Goal: Task Accomplishment & Management: Use online tool/utility

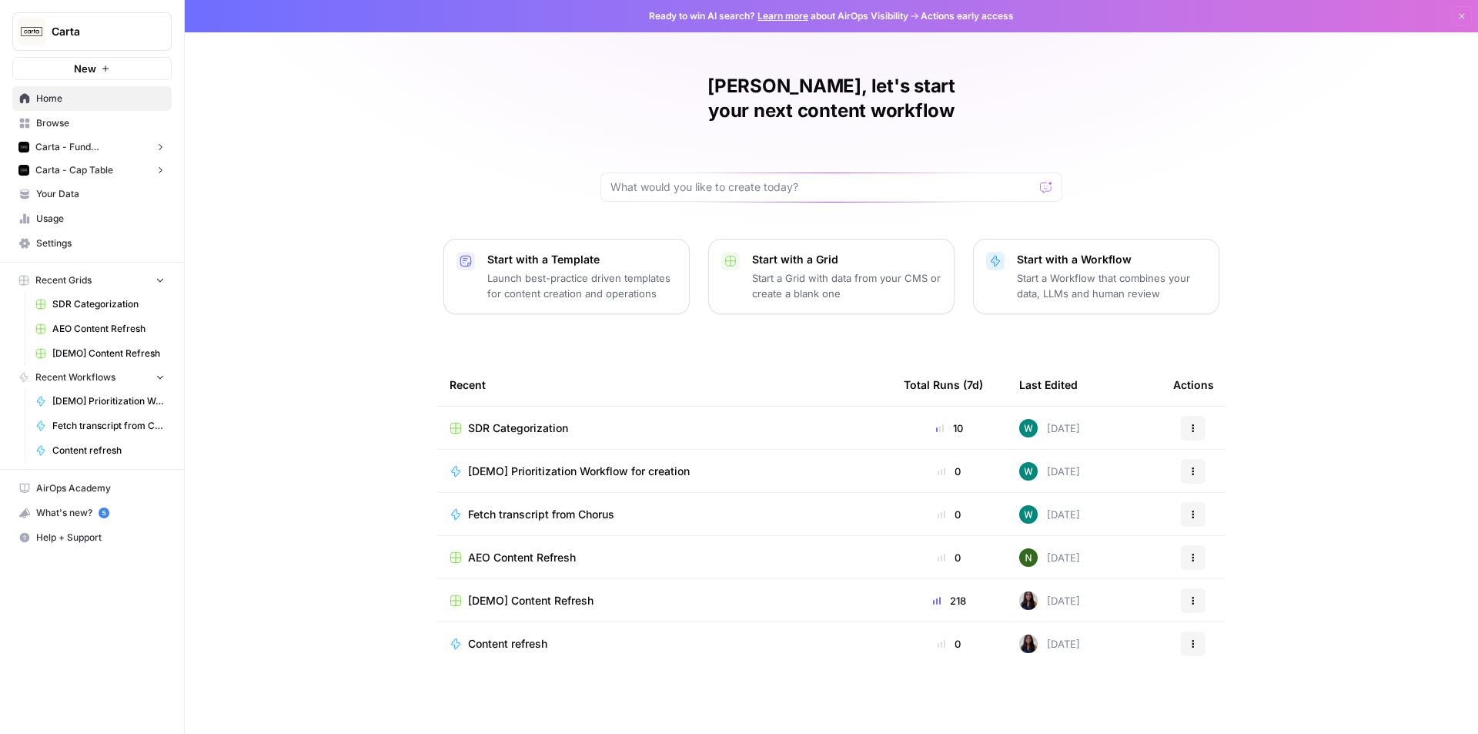
click at [108, 45] on button "Carta" at bounding box center [91, 31] width 159 height 38
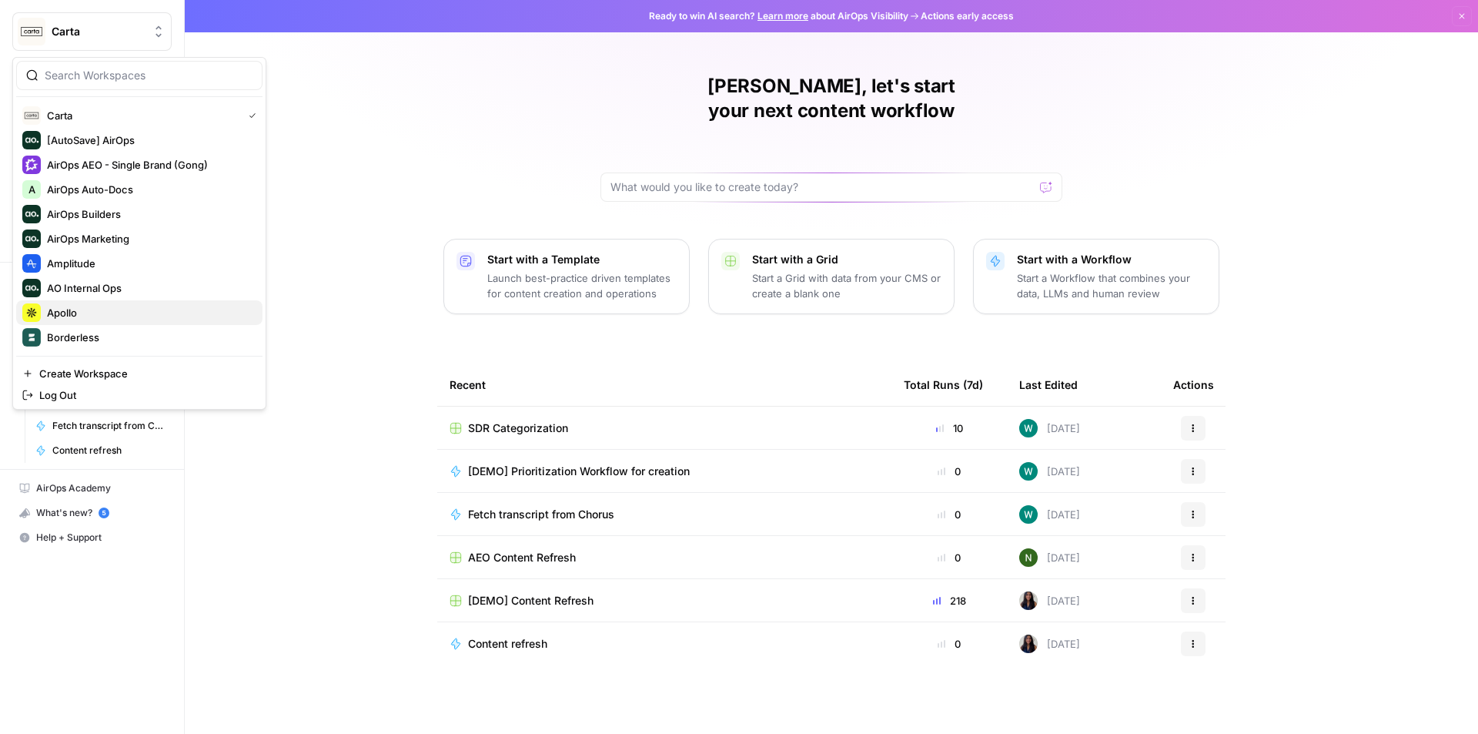
click at [76, 316] on span "Apollo" at bounding box center [148, 312] width 203 height 15
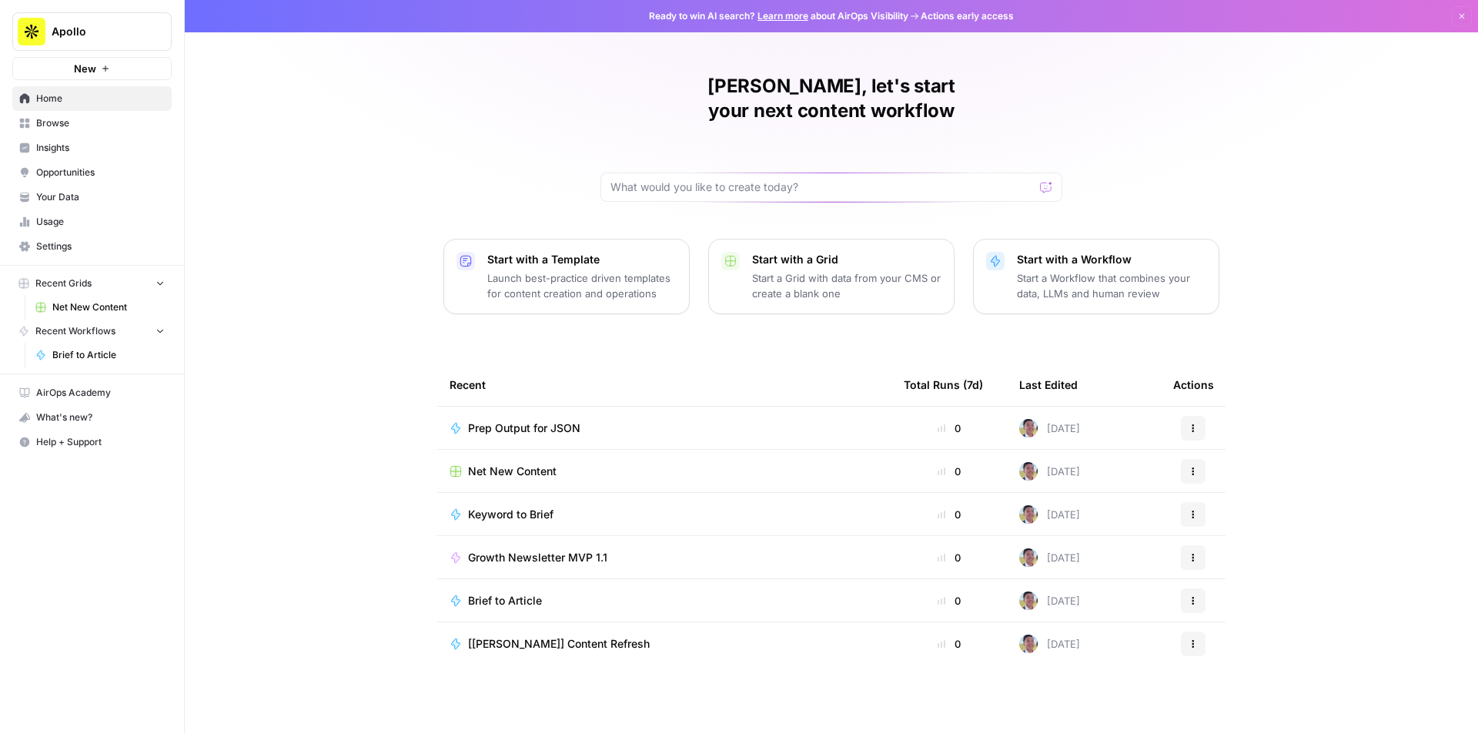
click at [85, 132] on link "Browse" at bounding box center [91, 123] width 159 height 25
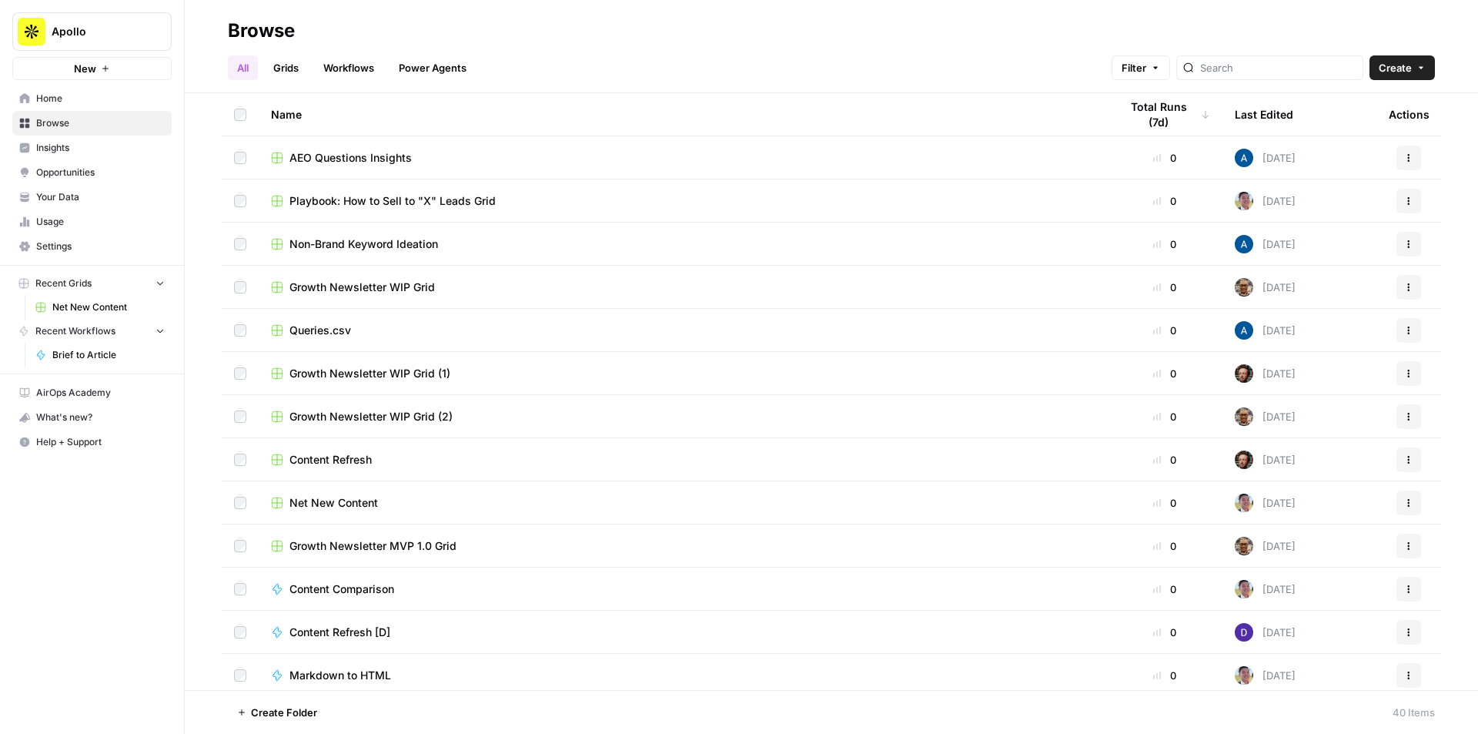
click at [390, 203] on span "Playbook: How to Sell to "X" Leads Grid" at bounding box center [392, 200] width 206 height 15
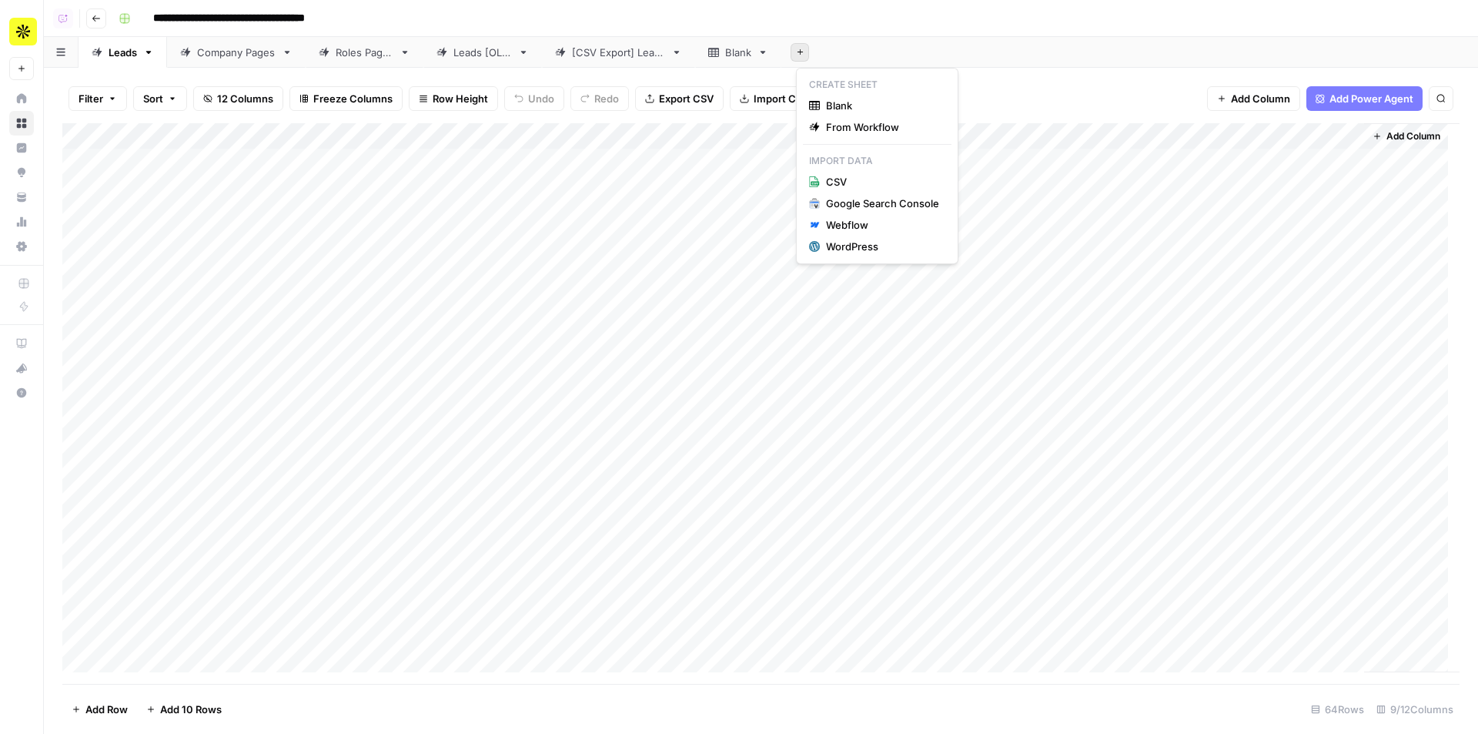
click at [804, 55] on icon "button" at bounding box center [800, 52] width 8 height 8
click at [851, 111] on span "Blank" at bounding box center [882, 105] width 113 height 15
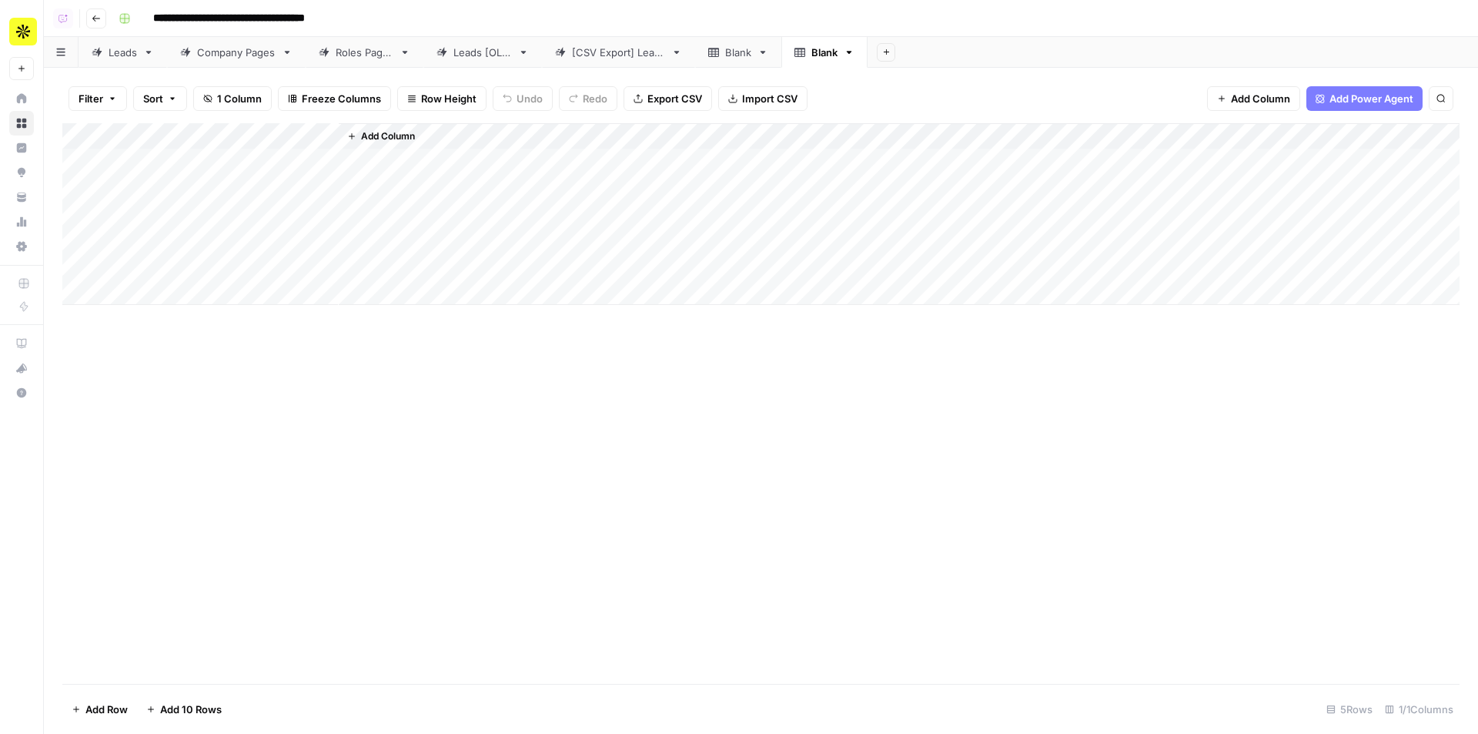
click at [744, 57] on div "Blank" at bounding box center [738, 52] width 26 height 15
click at [168, 167] on div "Add Column" at bounding box center [760, 214] width 1397 height 182
type textarea "***"
type textarea "**********"
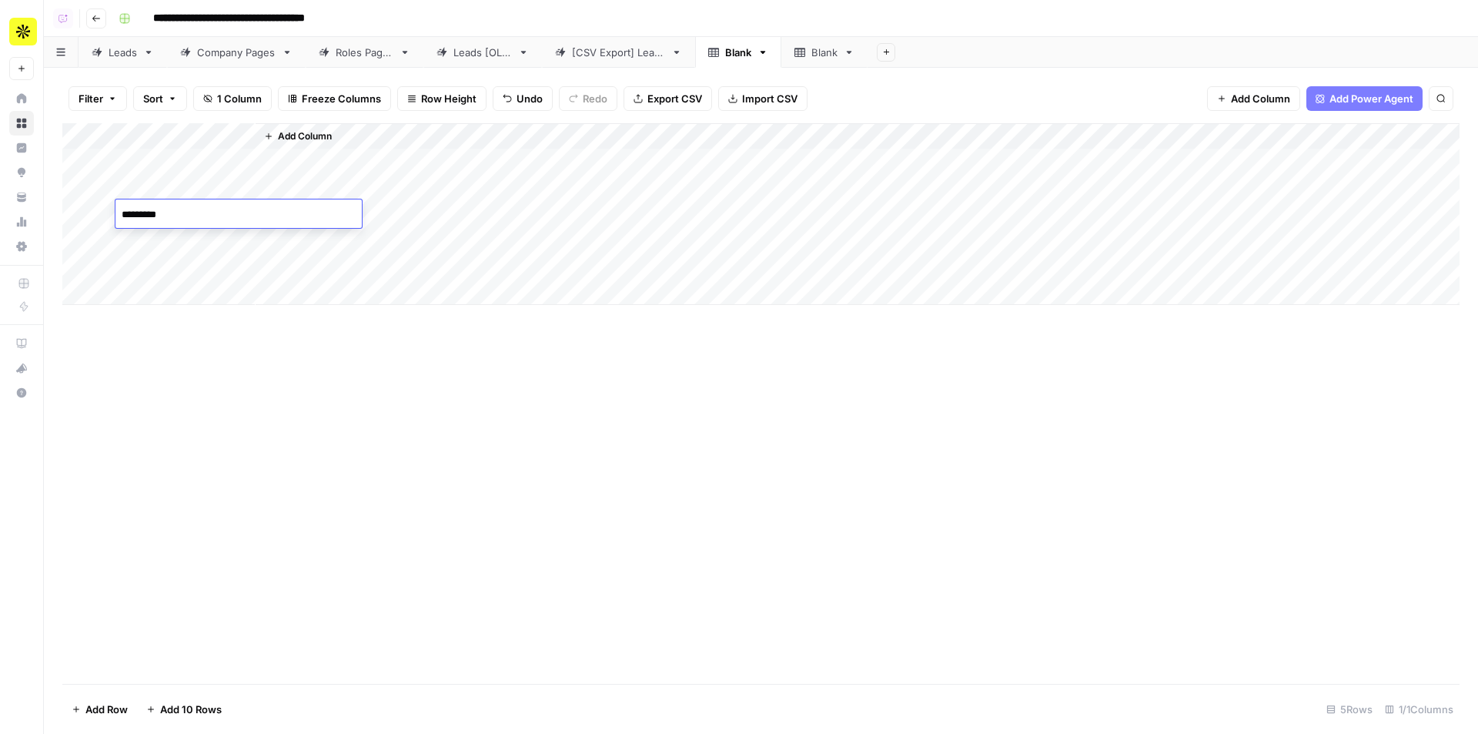
type textarea "**********"
click at [193, 203] on div "Add Column" at bounding box center [760, 214] width 1397 height 182
type textarea "*********"
click at [179, 232] on div "Add Column" at bounding box center [760, 214] width 1397 height 182
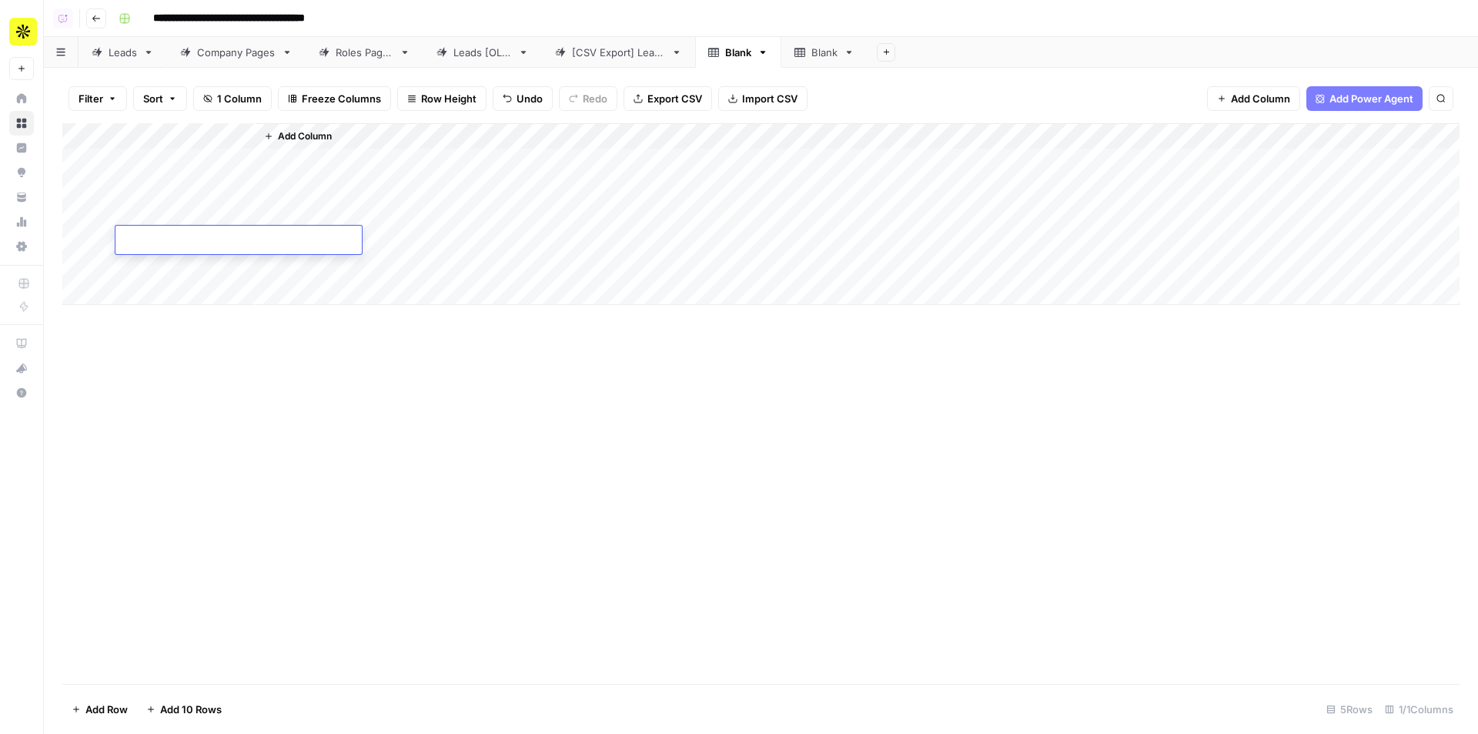
click at [835, 57] on div "Blank" at bounding box center [824, 52] width 26 height 15
click at [732, 43] on link "Blank" at bounding box center [738, 52] width 86 height 31
click at [738, 55] on div "Blank" at bounding box center [738, 52] width 26 height 15
click at [751, 59] on div "Blank" at bounding box center [738, 52] width 26 height 15
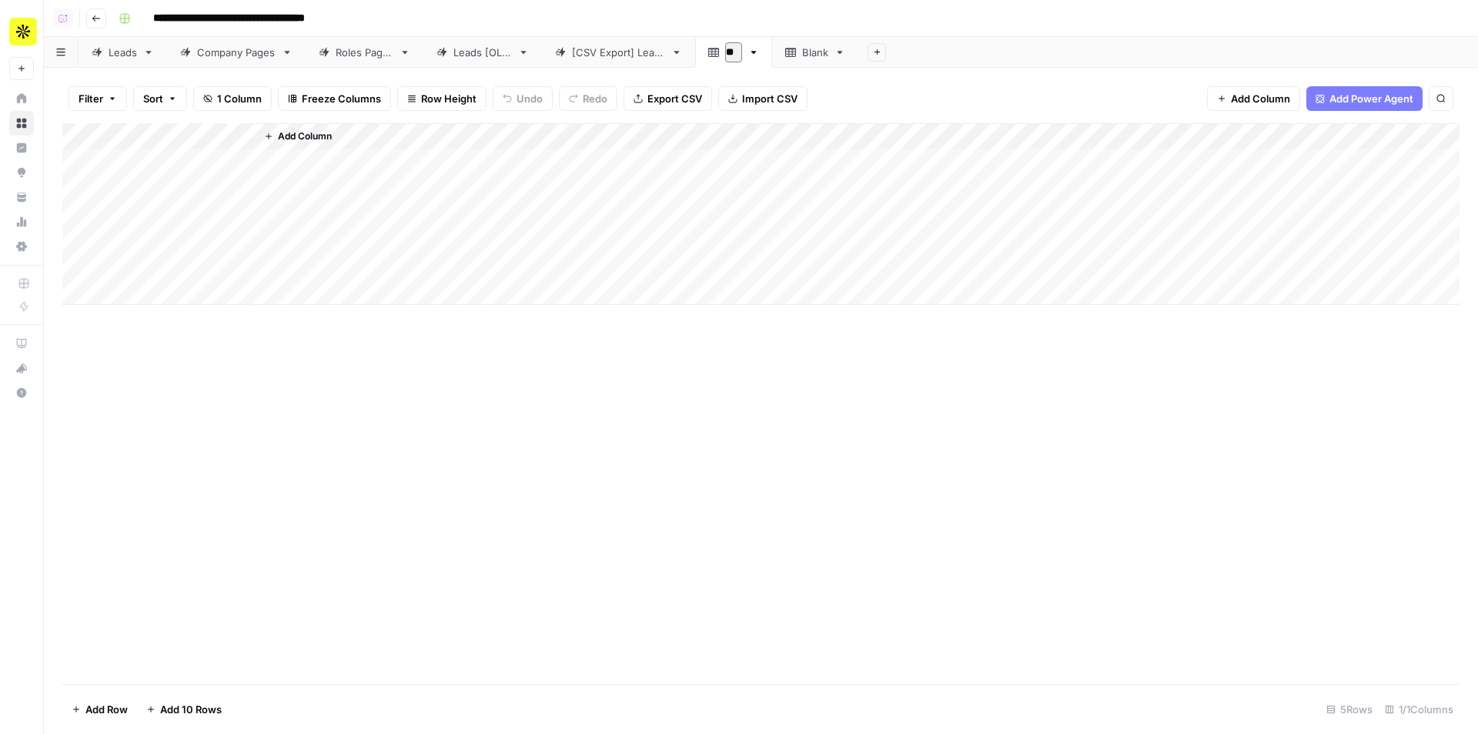
type input "*"
type input "**********"
click at [853, 63] on link "Blank" at bounding box center [856, 52] width 86 height 31
click at [828, 54] on div "Blank" at bounding box center [824, 52] width 26 height 15
click at [827, 61] on link "Blank" at bounding box center [824, 52] width 86 height 31
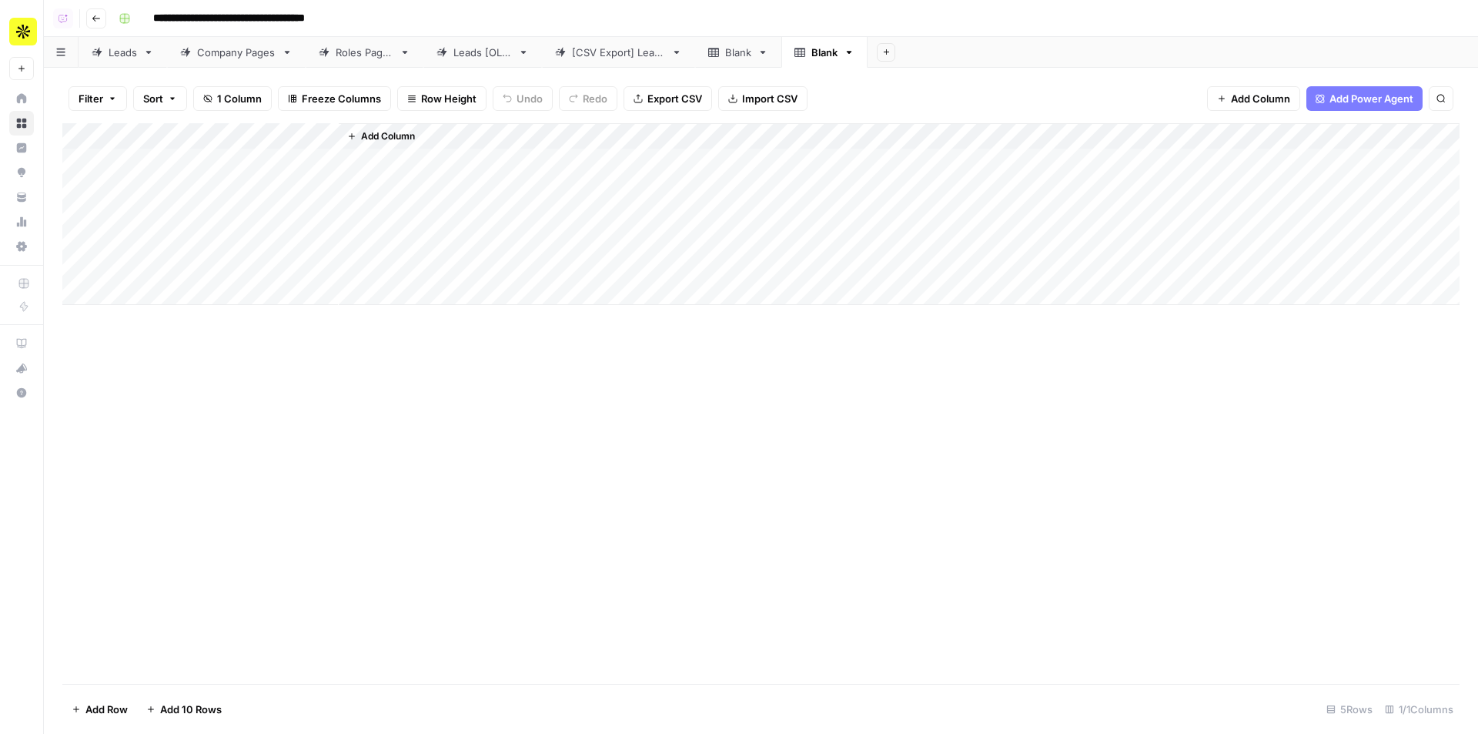
click at [731, 55] on div "Blank" at bounding box center [738, 52] width 26 height 15
click at [866, 52] on div "Blank" at bounding box center [853, 52] width 26 height 15
click at [849, 49] on div "Blank" at bounding box center [853, 52] width 26 height 15
type input "*"
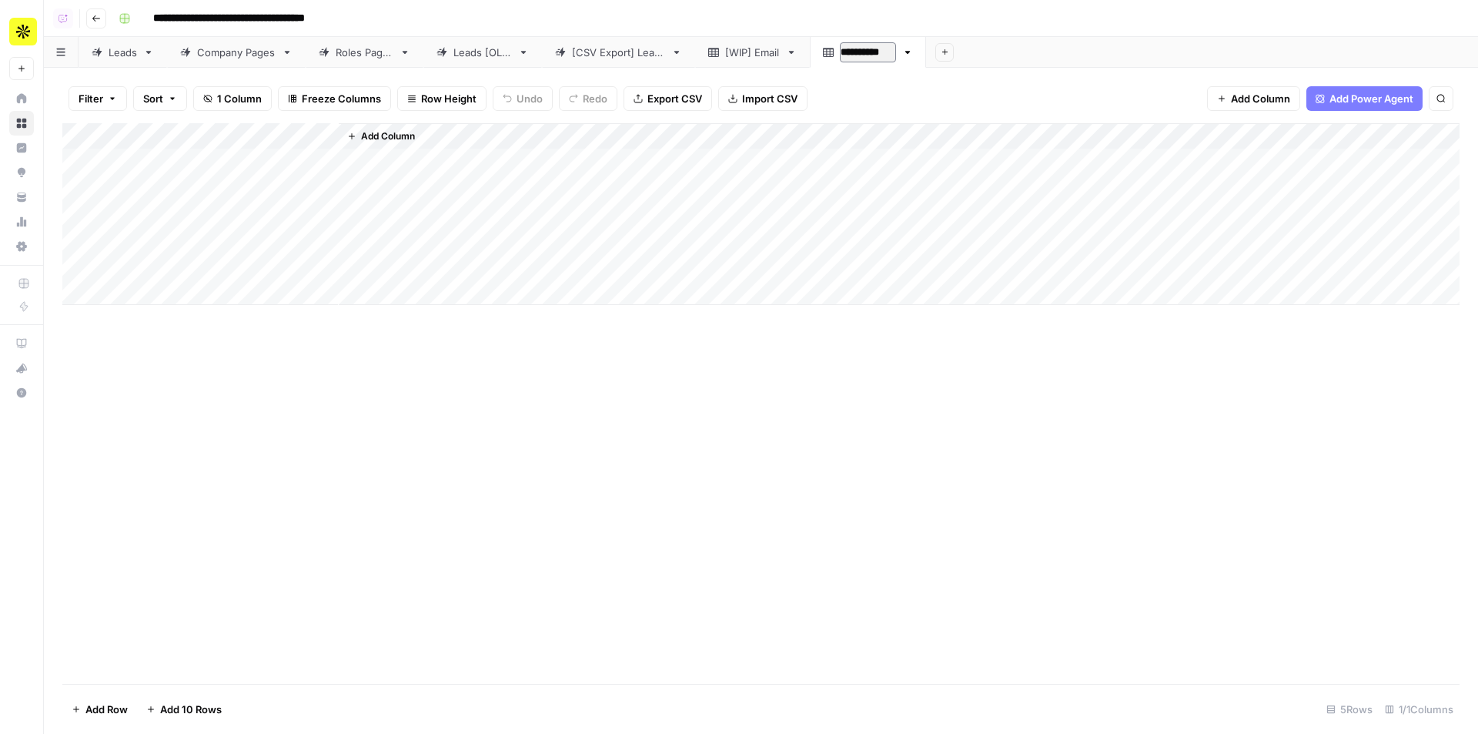
type input "**********"
click at [257, 176] on div "Add Column" at bounding box center [760, 214] width 1397 height 182
click at [259, 155] on div "Add Column" at bounding box center [760, 214] width 1397 height 182
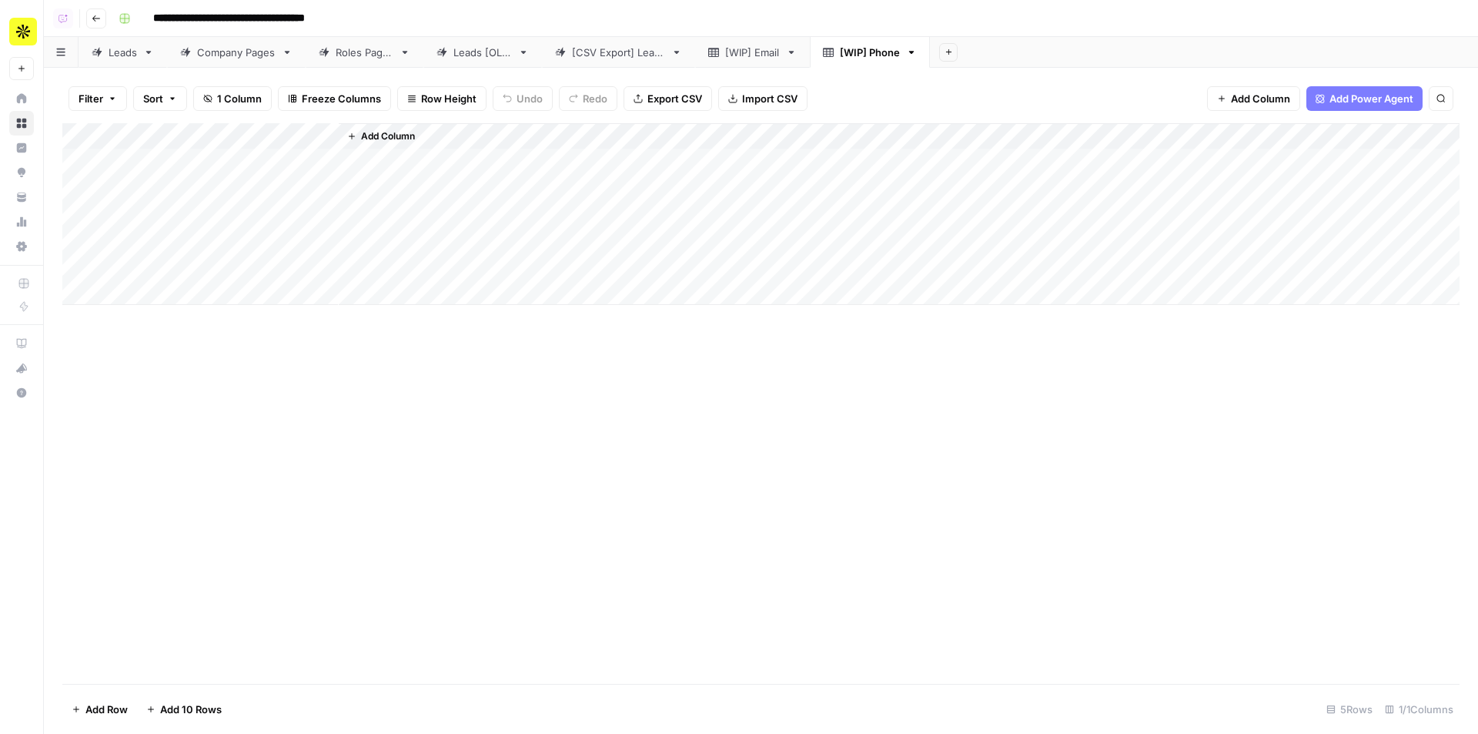
click at [738, 58] on div "[WIP] Email" at bounding box center [752, 52] width 55 height 15
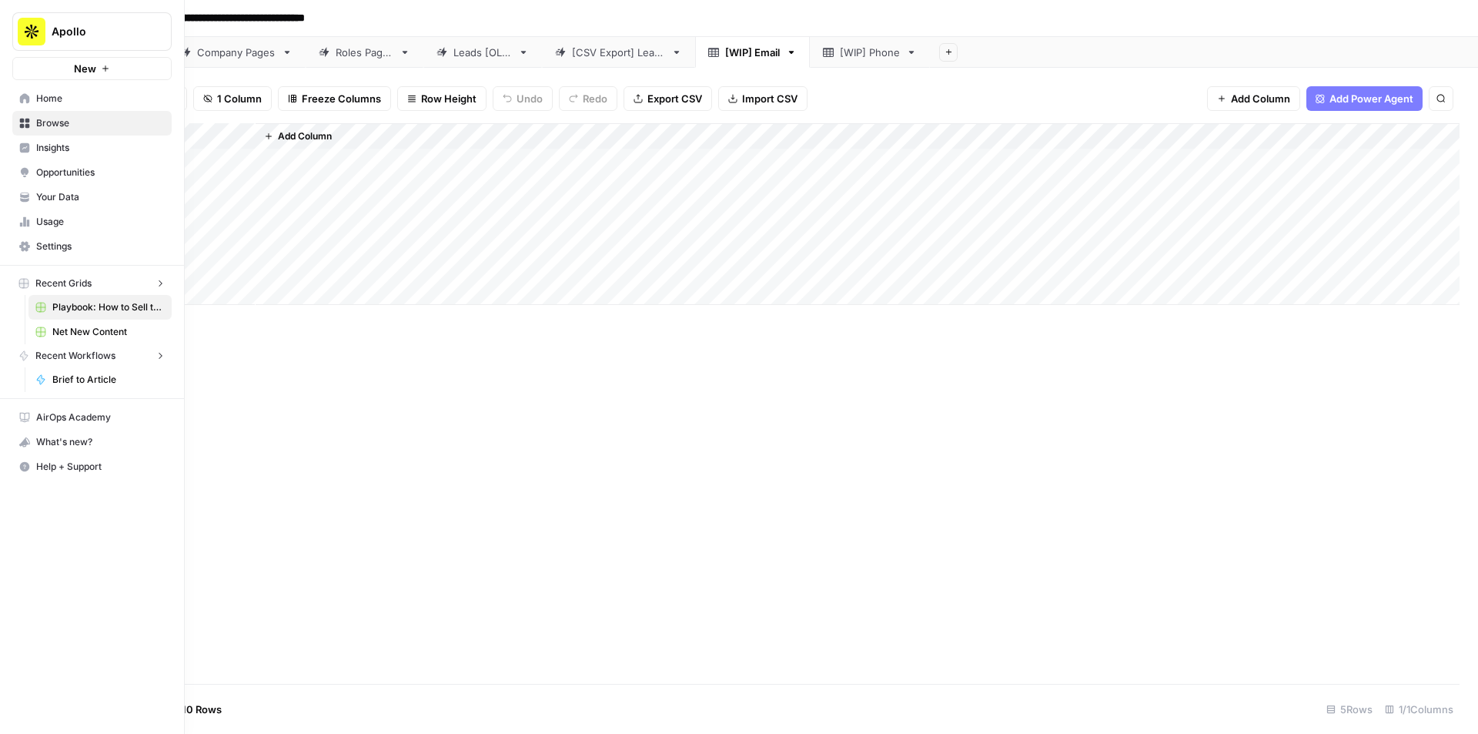
click at [15, 97] on link "Home" at bounding box center [91, 98] width 159 height 25
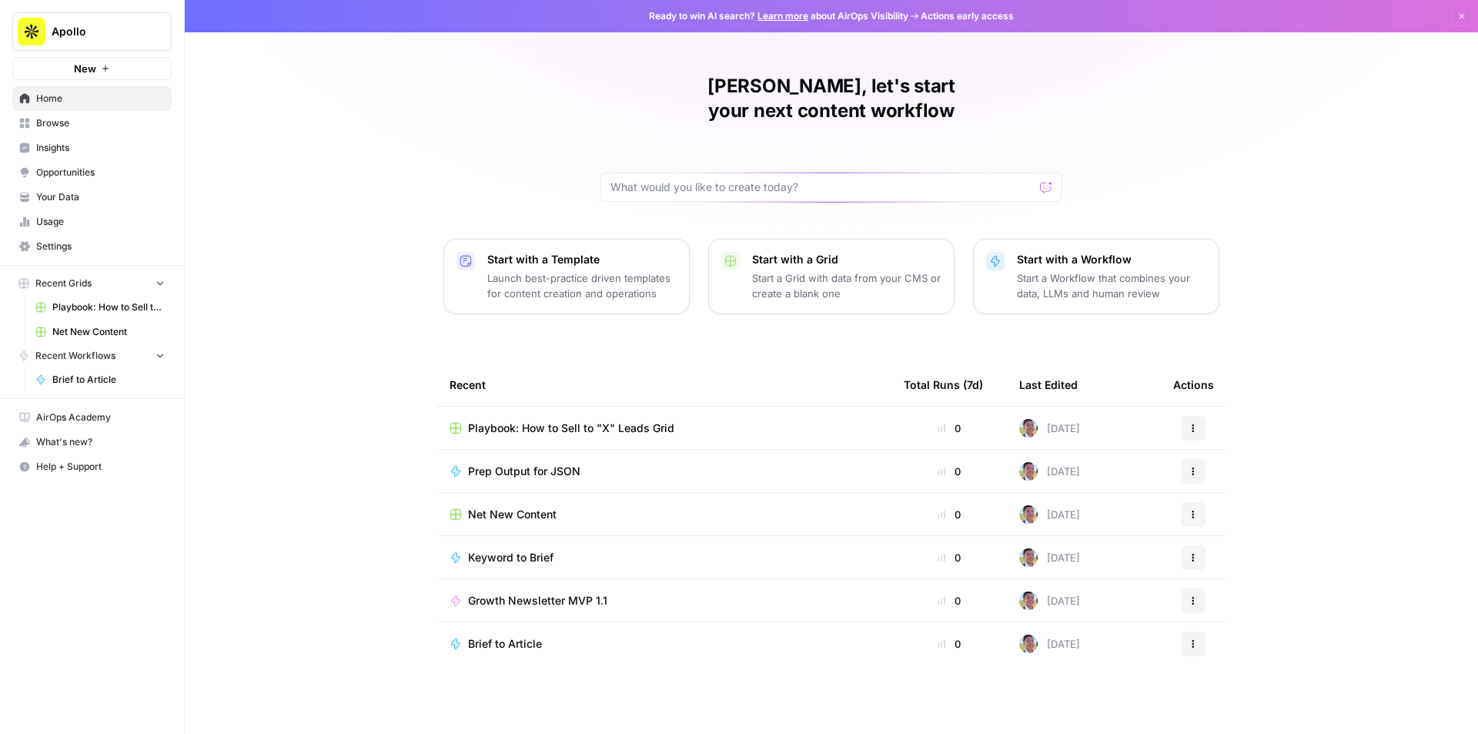
click at [106, 132] on link "Browse" at bounding box center [91, 123] width 159 height 25
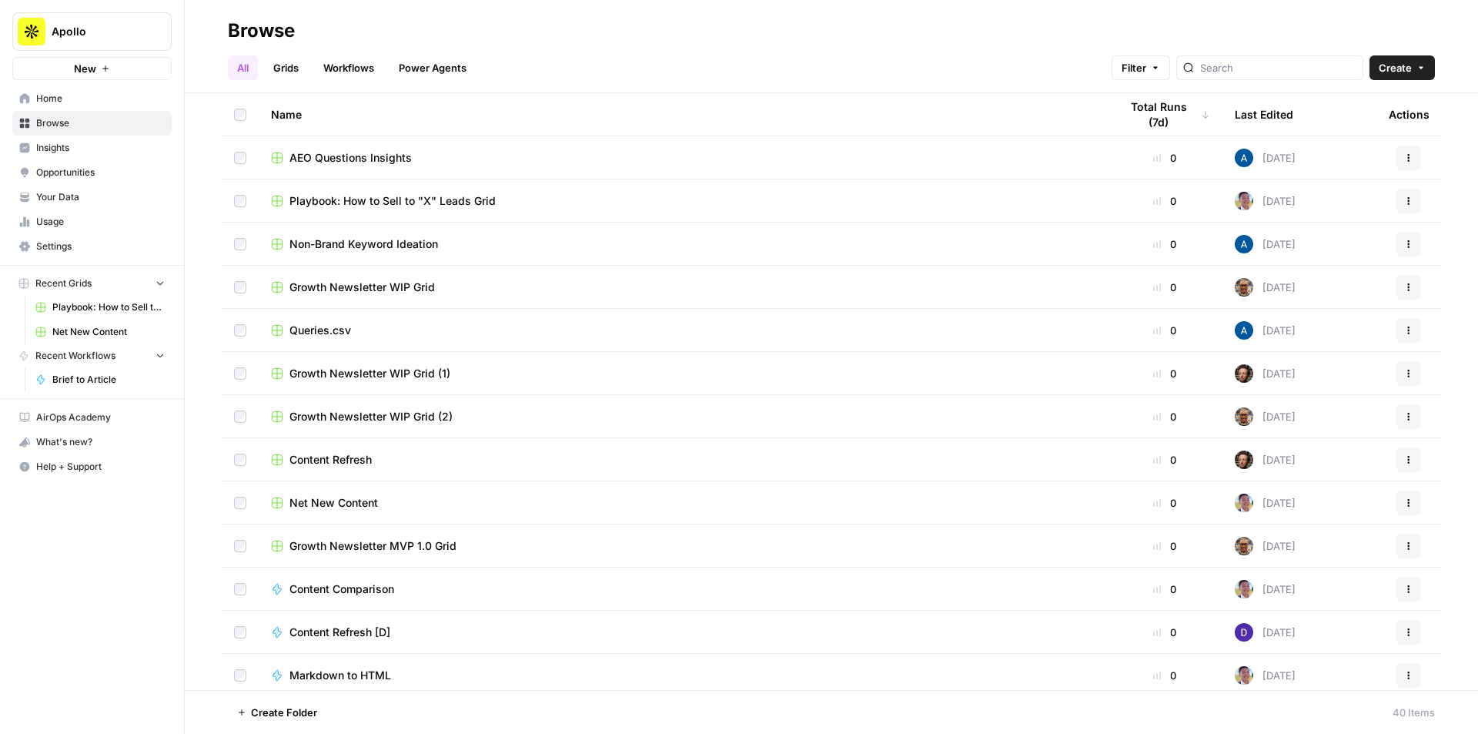
click at [335, 71] on link "Workflows" at bounding box center [348, 67] width 69 height 25
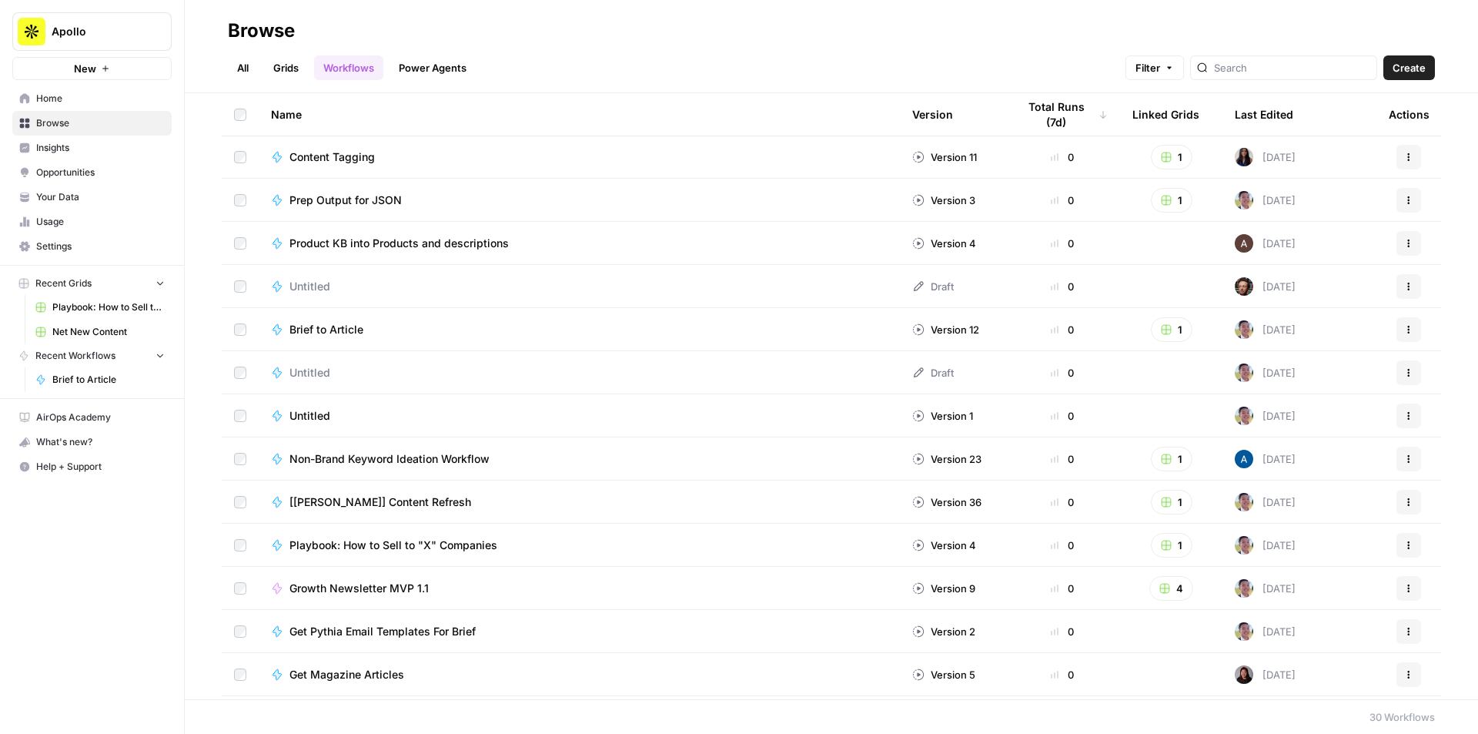
scroll to position [462, 0]
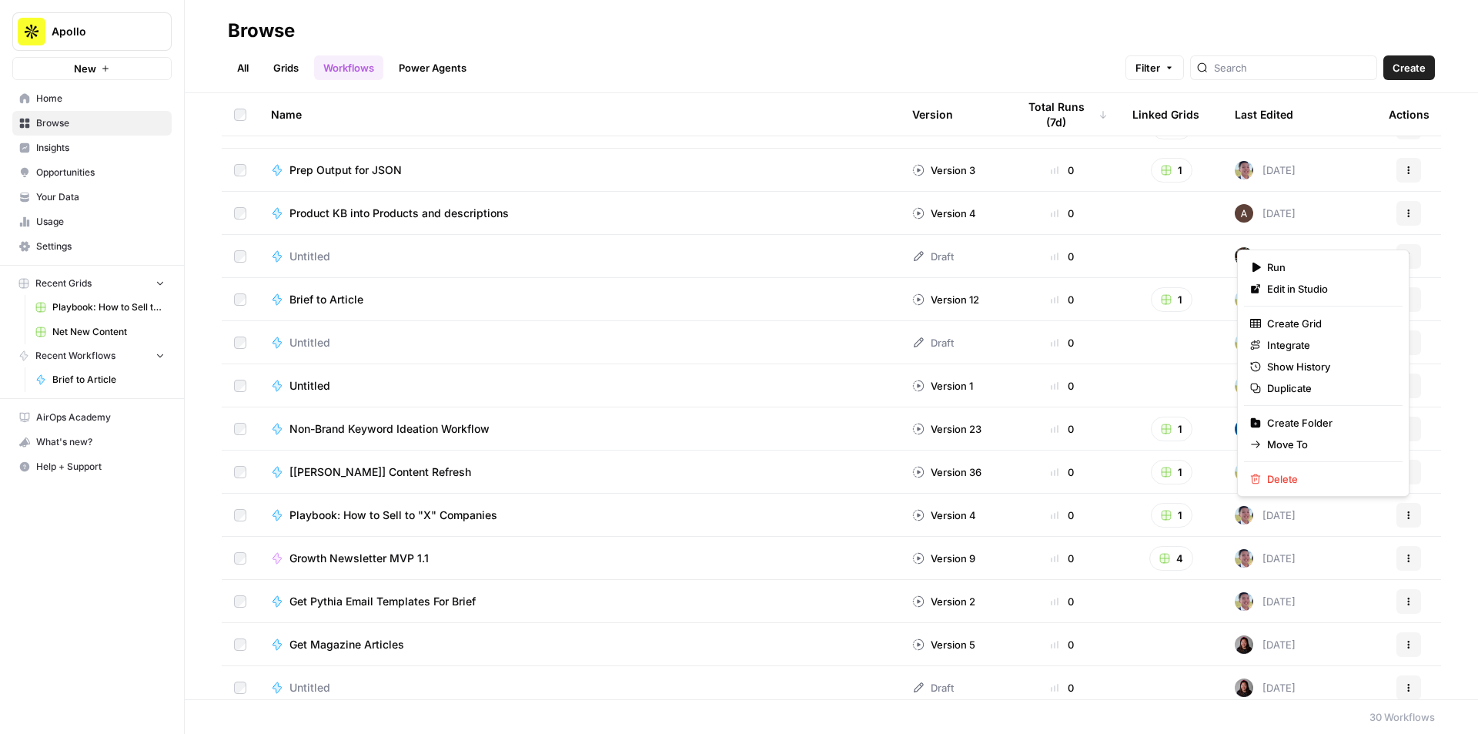
click at [1396, 513] on button "Actions" at bounding box center [1408, 515] width 25 height 25
click at [1295, 394] on span "Duplicate" at bounding box center [1328, 387] width 123 height 15
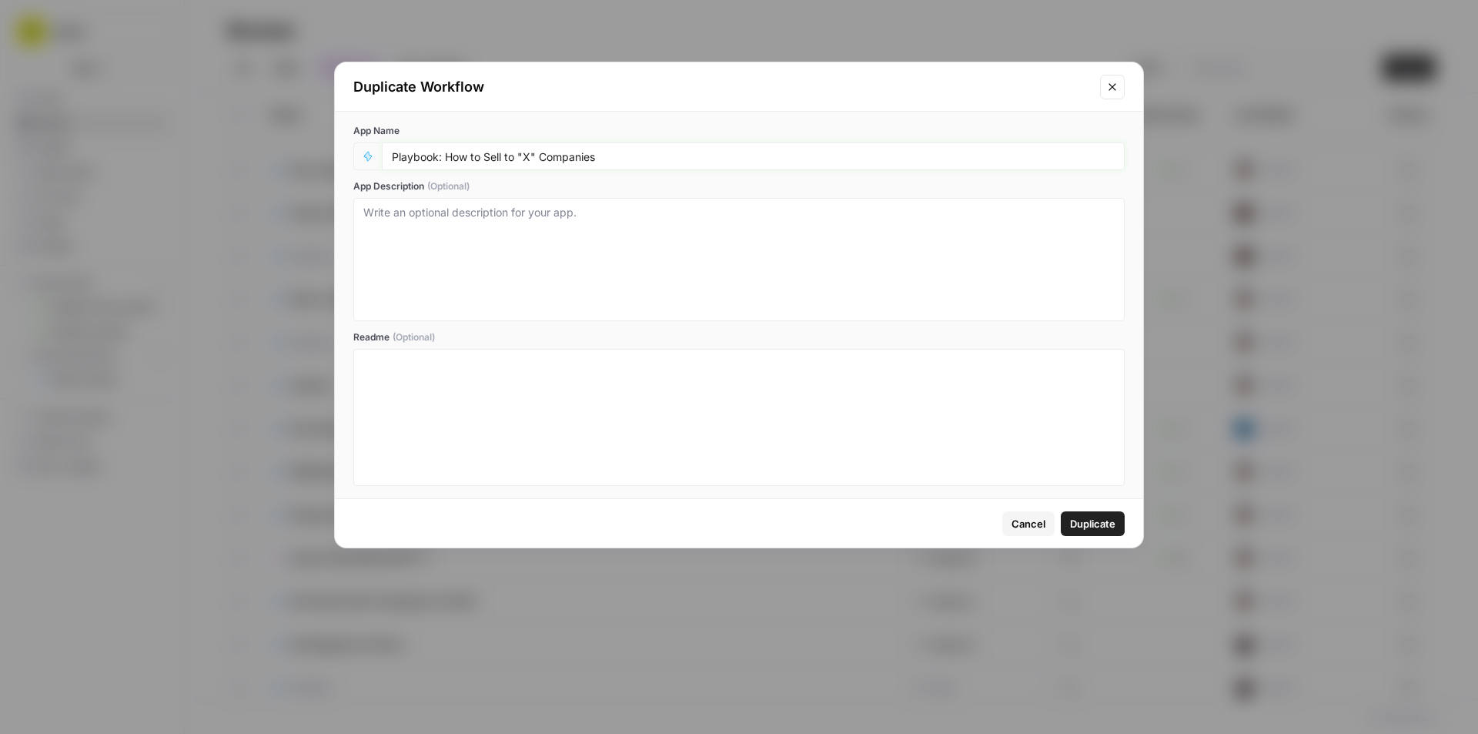
drag, startPoint x: 592, startPoint y: 162, endPoint x: 444, endPoint y: 163, distance: 147.8
click at [444, 163] on div "Playbook: How to Sell to "X" Companies" at bounding box center [753, 156] width 743 height 28
type input "Playbook: Email Guides"
click at [1106, 517] on span "Duplicate" at bounding box center [1092, 523] width 45 height 15
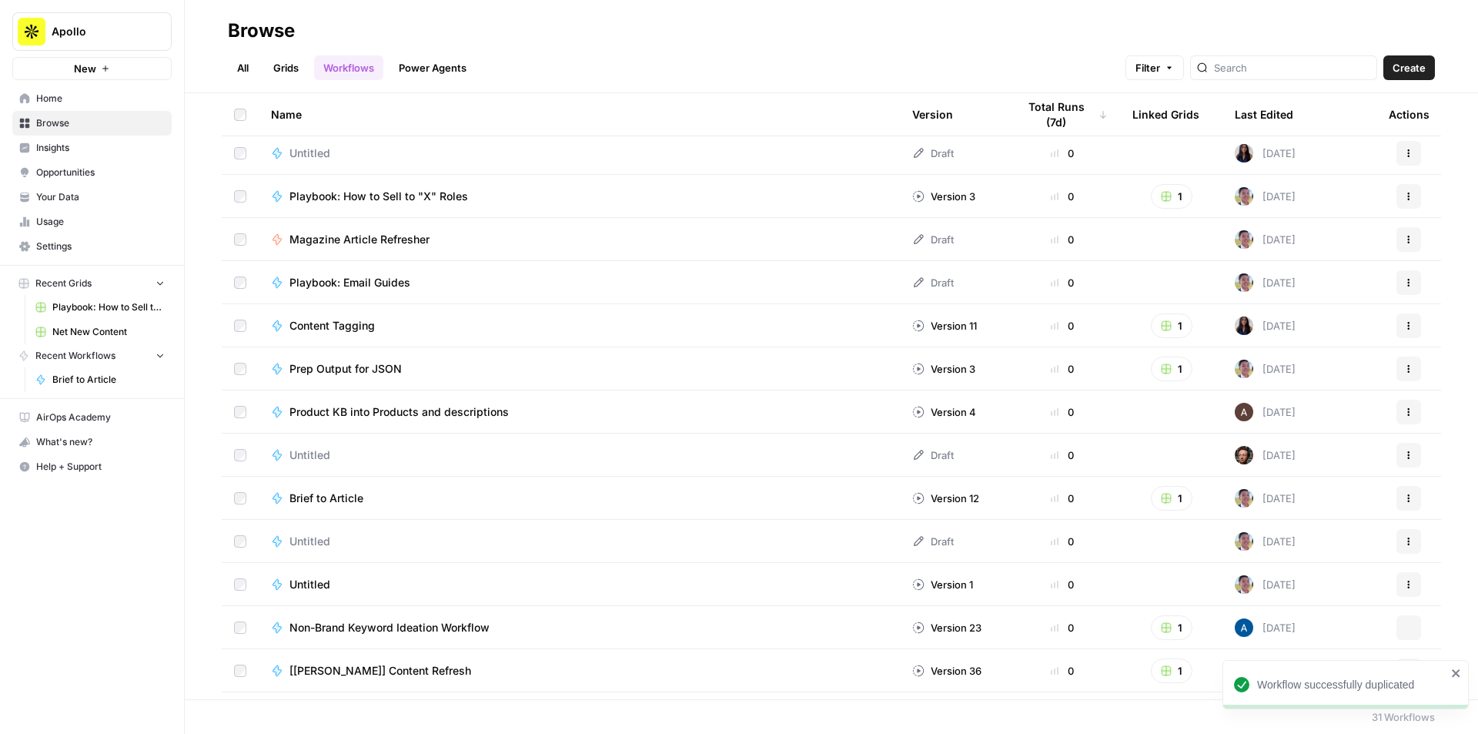
scroll to position [308, 0]
click at [381, 279] on span "Playbook: Email Guides" at bounding box center [349, 280] width 121 height 15
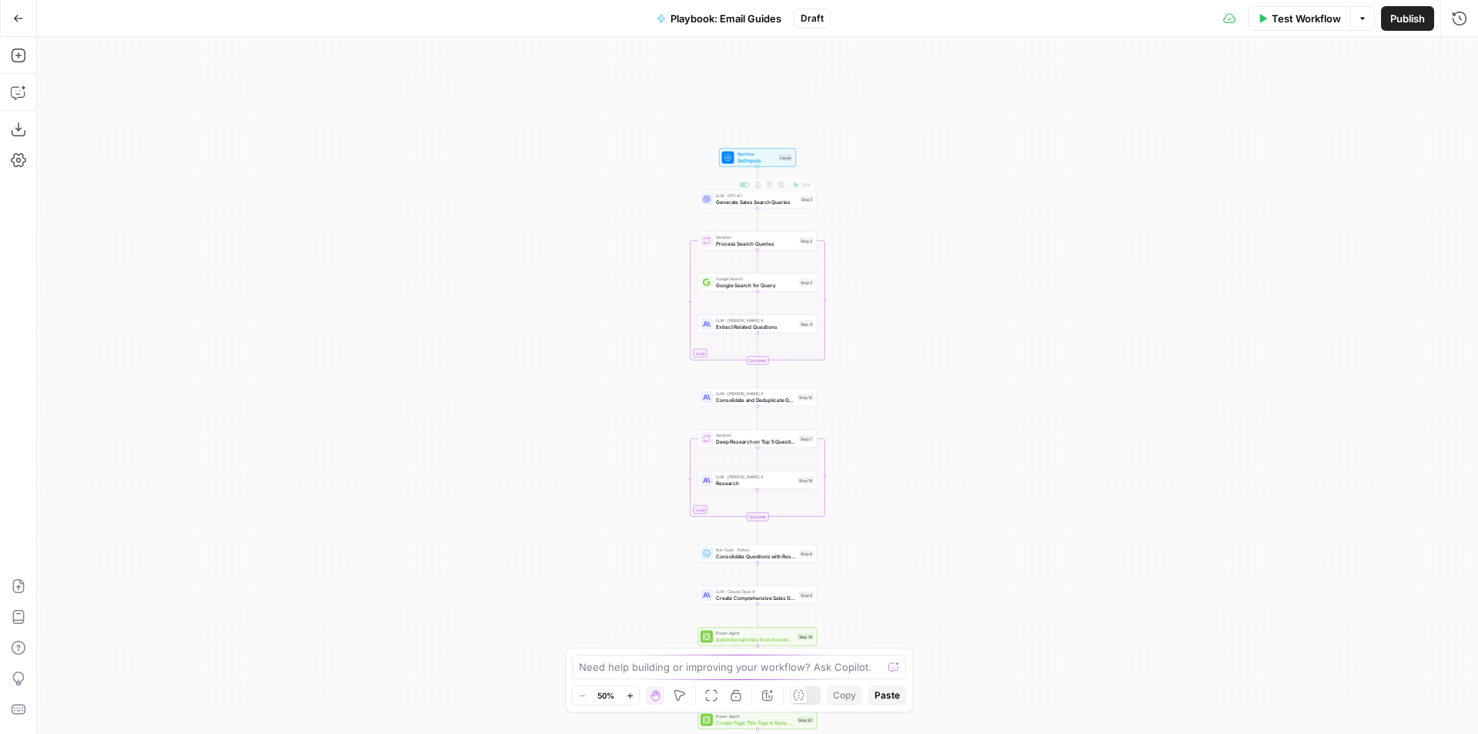
click at [761, 161] on span "Set Inputs" at bounding box center [756, 160] width 38 height 8
click at [1410, 97] on span "edit field" at bounding box center [1408, 95] width 34 height 12
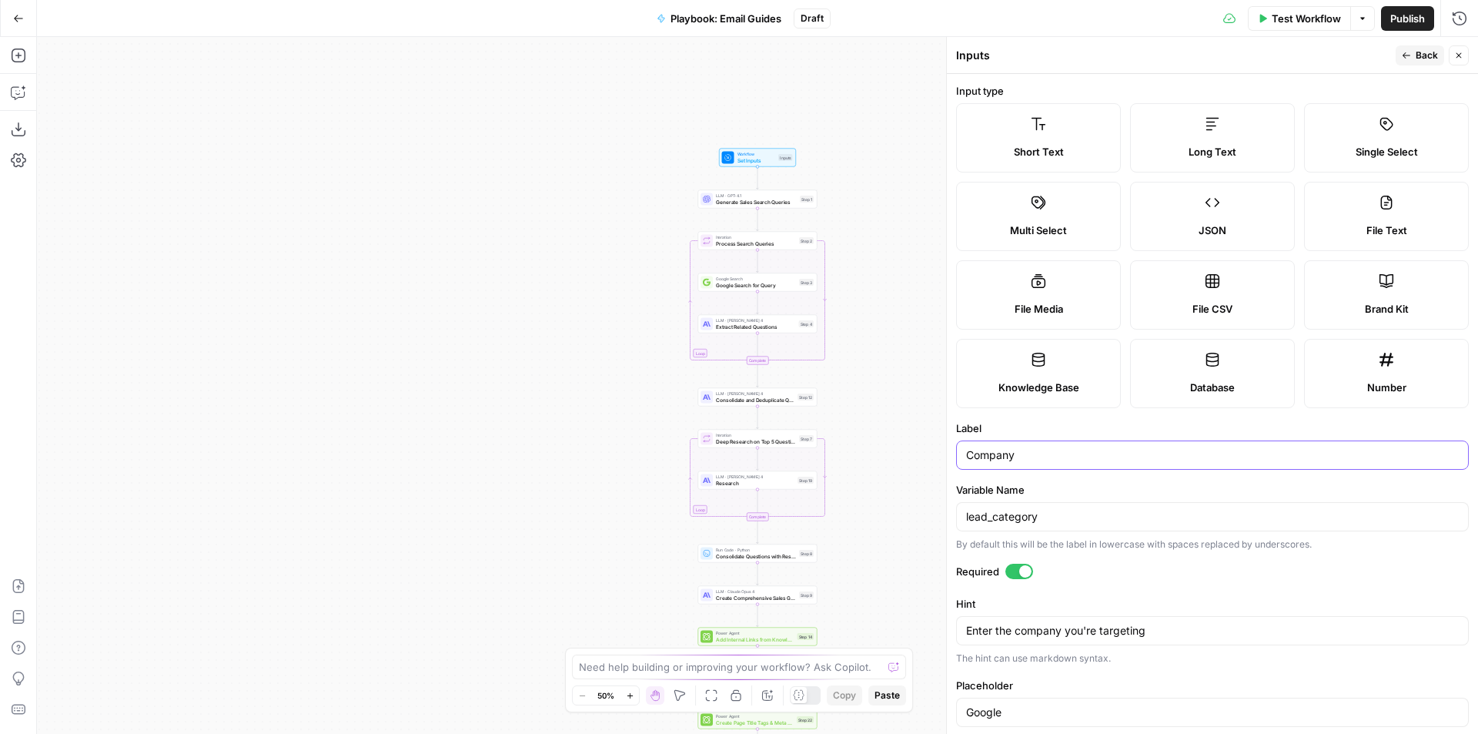
drag, startPoint x: 1043, startPoint y: 452, endPoint x: 958, endPoint y: 450, distance: 85.5
click at [958, 450] on div "Company" at bounding box center [1212, 454] width 513 height 29
drag, startPoint x: 1062, startPoint y: 630, endPoint x: 1016, endPoint y: 632, distance: 45.5
click at [1016, 632] on textarea "Enter the company you're targeting" at bounding box center [1212, 630] width 493 height 15
type textarea "Enter the email group you're targeting"
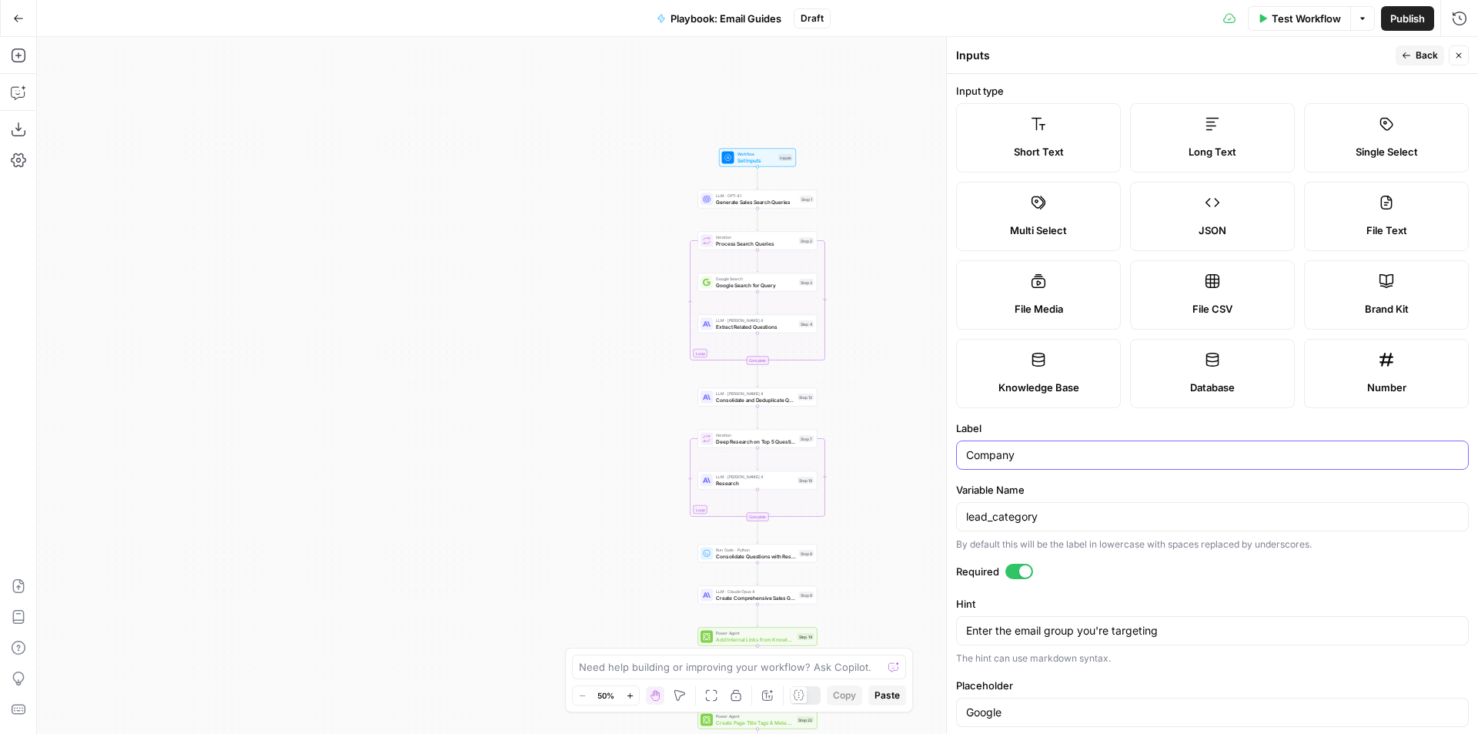
drag, startPoint x: 1043, startPoint y: 459, endPoint x: 955, endPoint y: 460, distance: 88.5
click at [955, 460] on form "Input type Short Text Long Text Single Select Multi Select JSON File Text File …" at bounding box center [1212, 404] width 531 height 660
type input "F"
type input "Email Group"
click at [1413, 52] on button "Back" at bounding box center [1420, 55] width 48 height 20
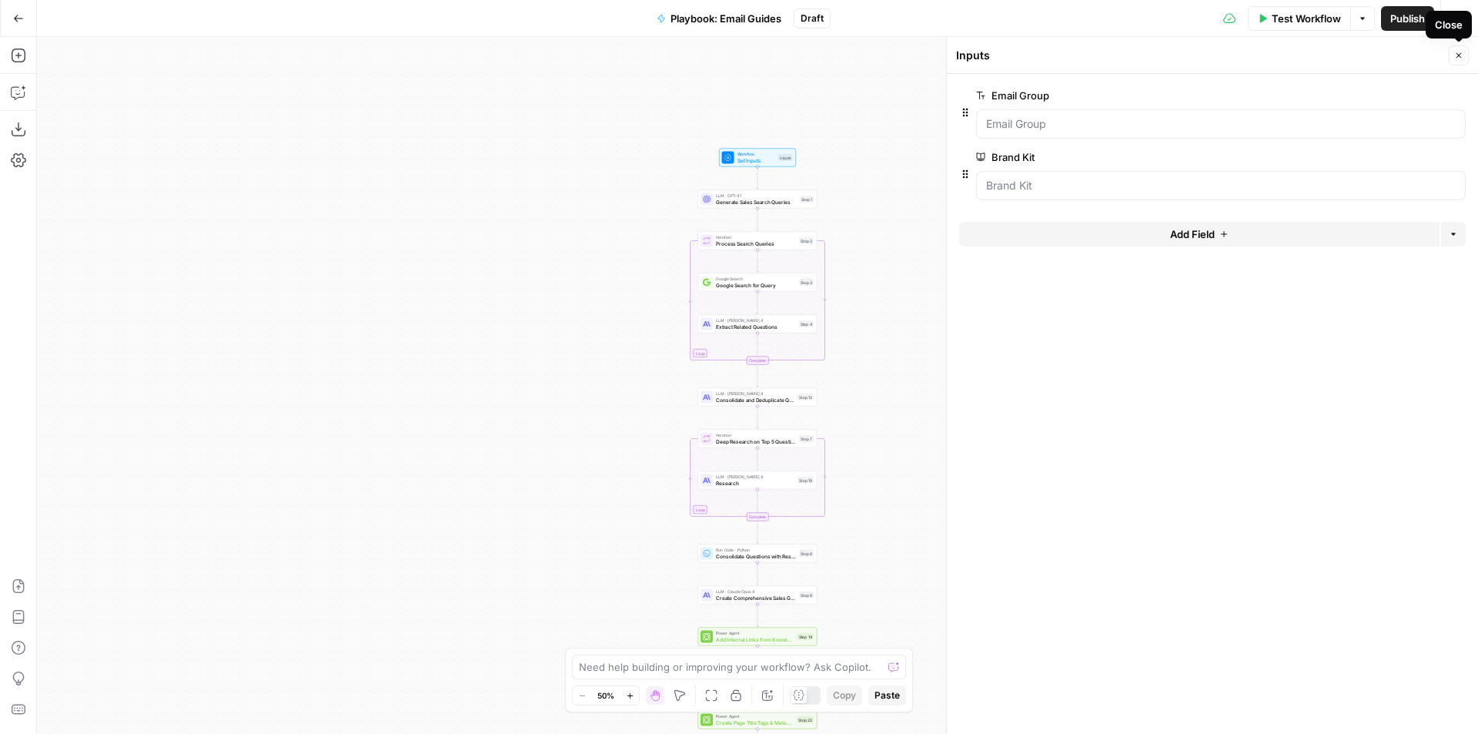
click at [1457, 59] on icon "button" at bounding box center [1458, 55] width 9 height 9
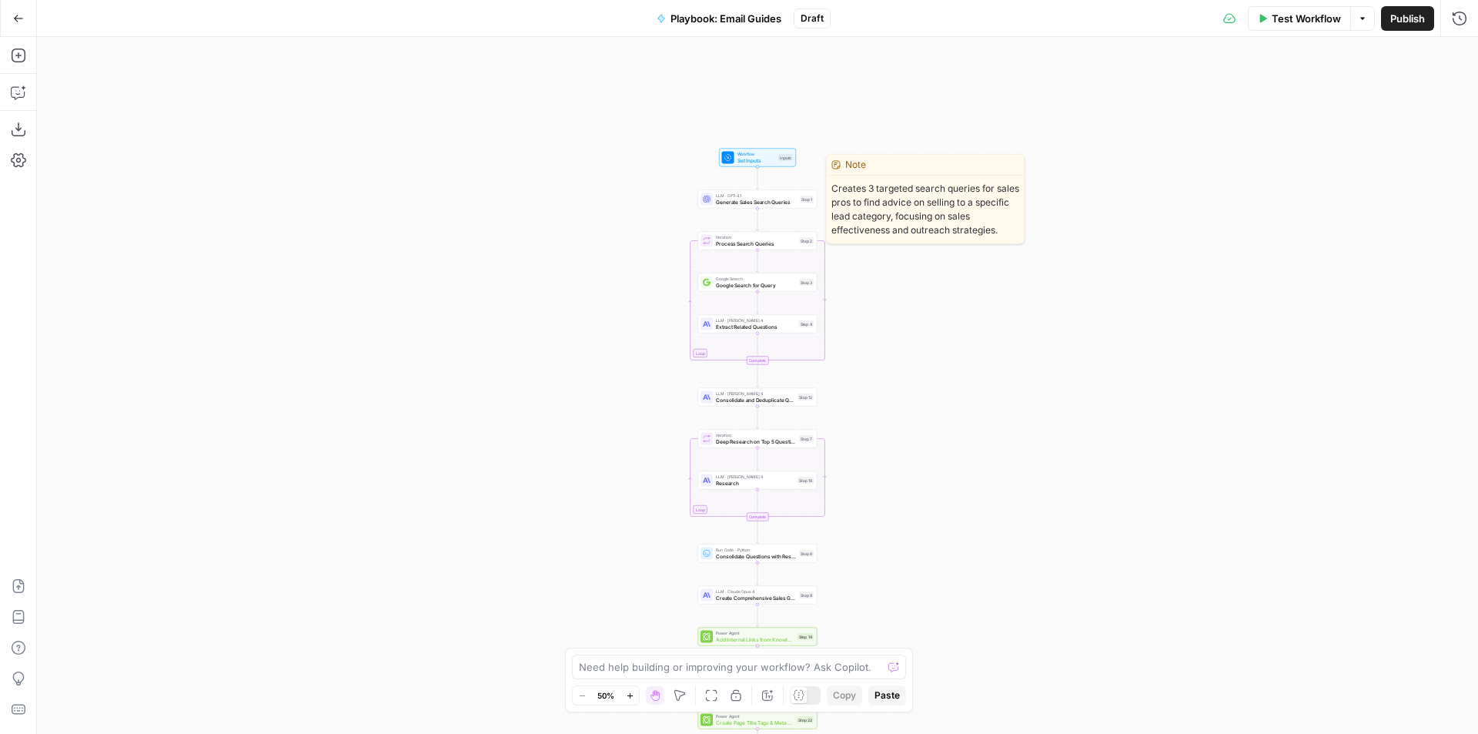
click at [744, 201] on span "Generate Sales Search Queries" at bounding box center [756, 202] width 81 height 8
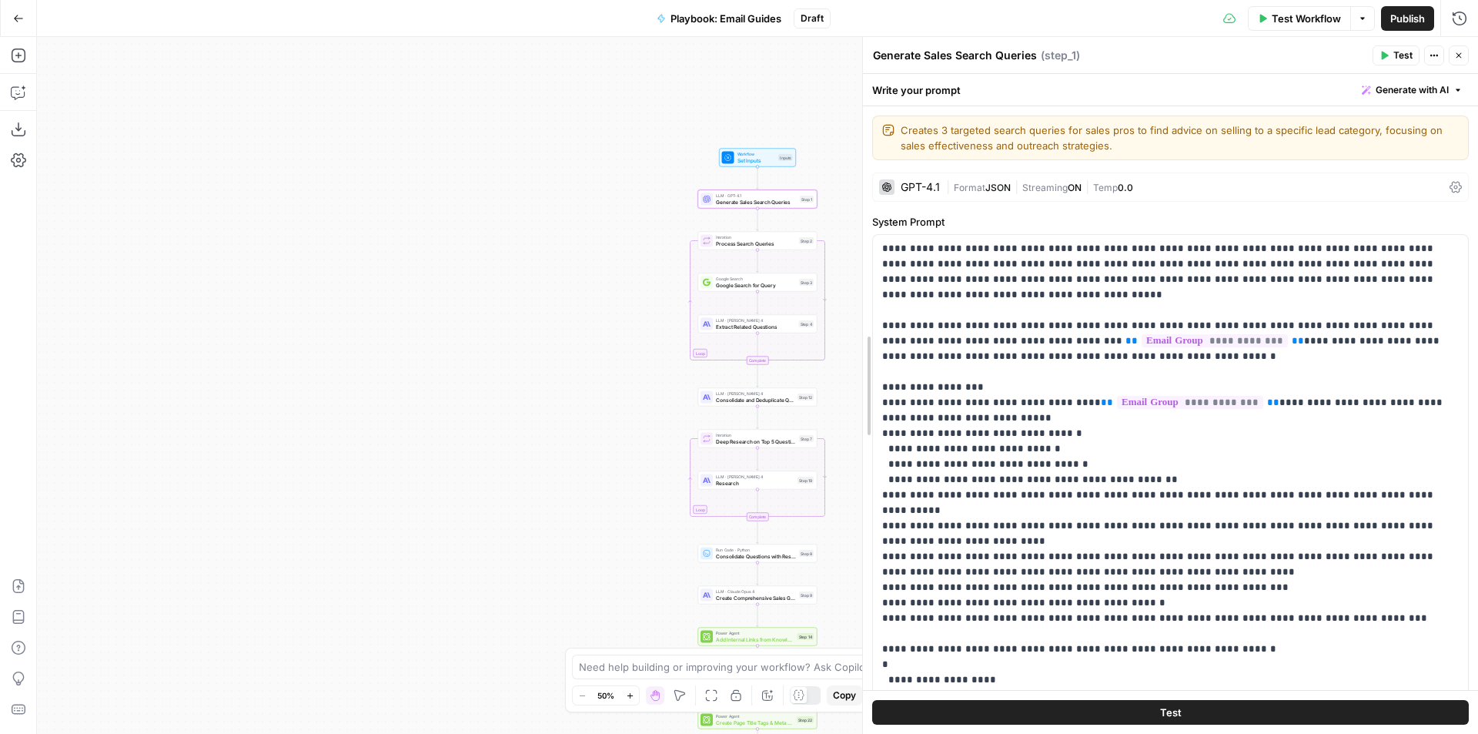
drag, startPoint x: 948, startPoint y: 311, endPoint x: 791, endPoint y: 322, distance: 158.2
click at [838, 319] on body "Apollo New Home Browse Insights Opportunities Your Data Usage Settings Recent G…" at bounding box center [739, 367] width 1478 height 734
click at [16, 92] on icon "button" at bounding box center [18, 92] width 15 height 15
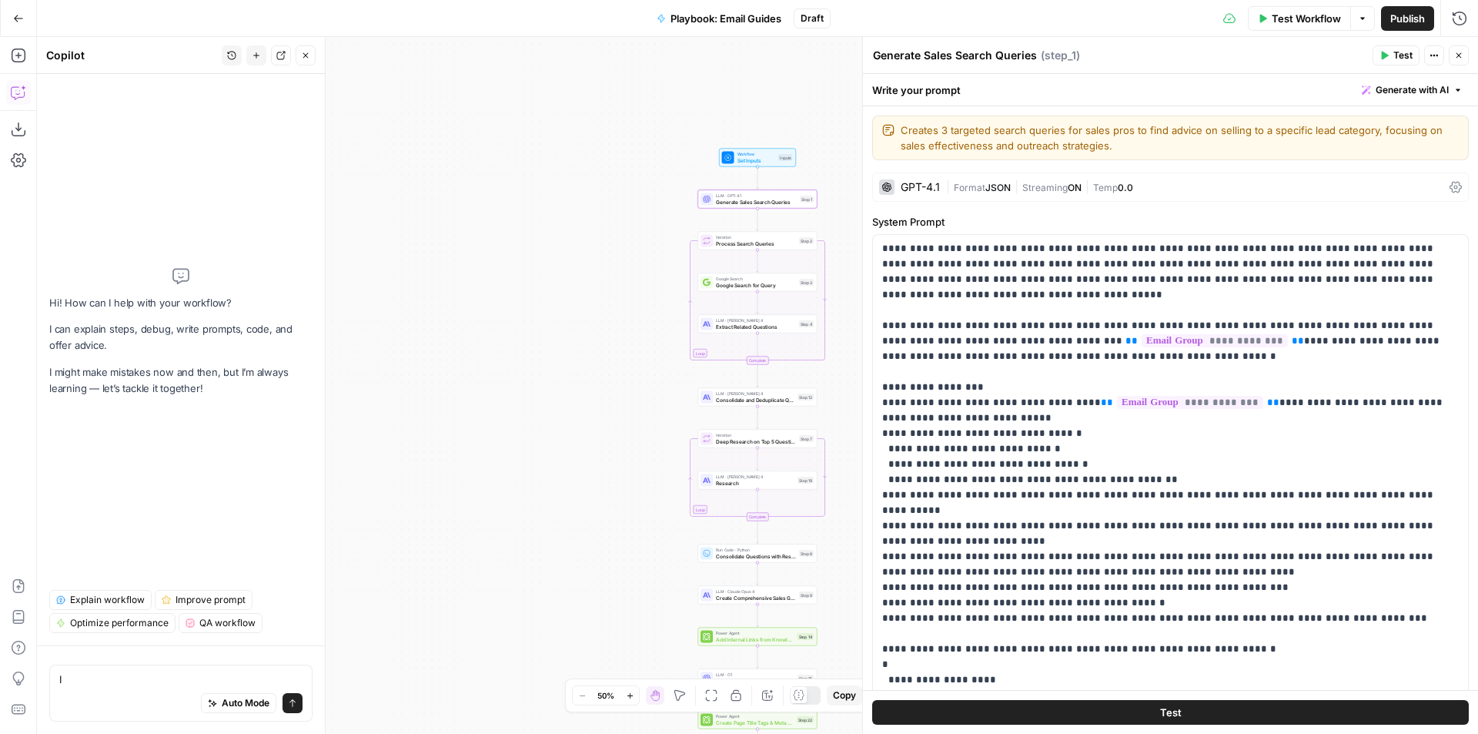
type textarea "I"
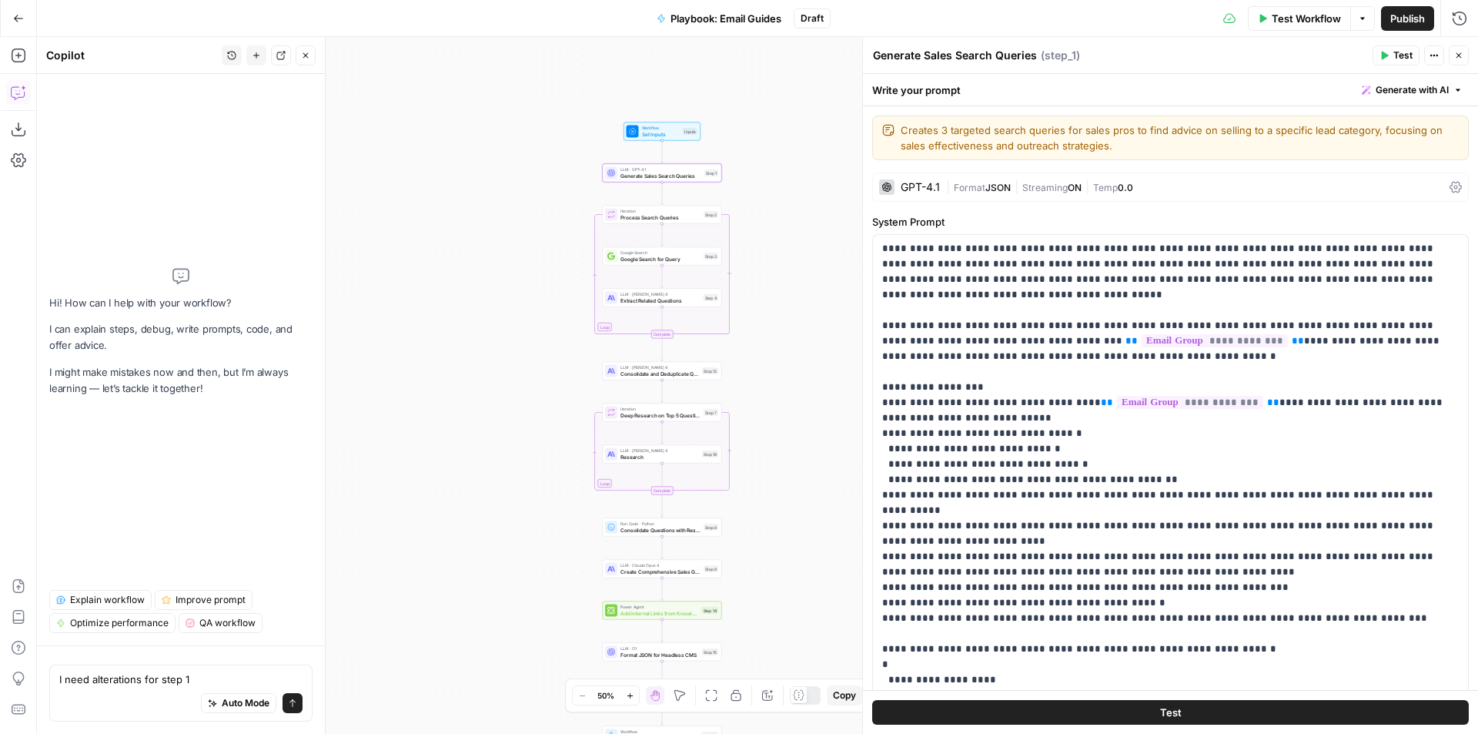
drag, startPoint x: 648, startPoint y: 406, endPoint x: 542, endPoint y: 378, distance: 110.0
click at [547, 379] on div "Workflow Set Inputs Inputs LLM · GPT-4.1 Generate Sales Search Queries Step 1 L…" at bounding box center [757, 385] width 1441 height 697
click at [228, 669] on div "I need alterations for step 1 I need alterations for step 1 Auto Mode Send" at bounding box center [180, 692] width 263 height 57
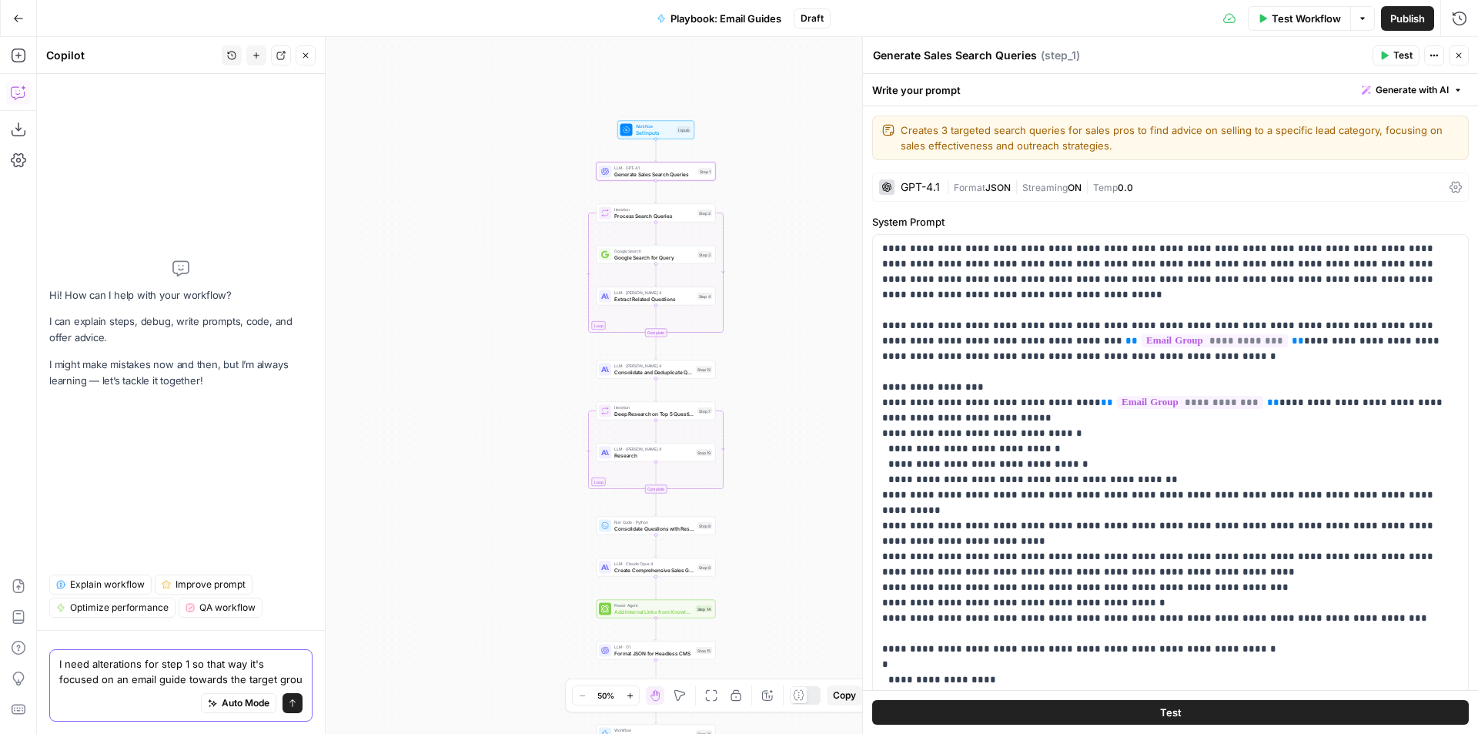
type textarea "I need alterations for step 1 so that way it's focused on an email guide toward…"
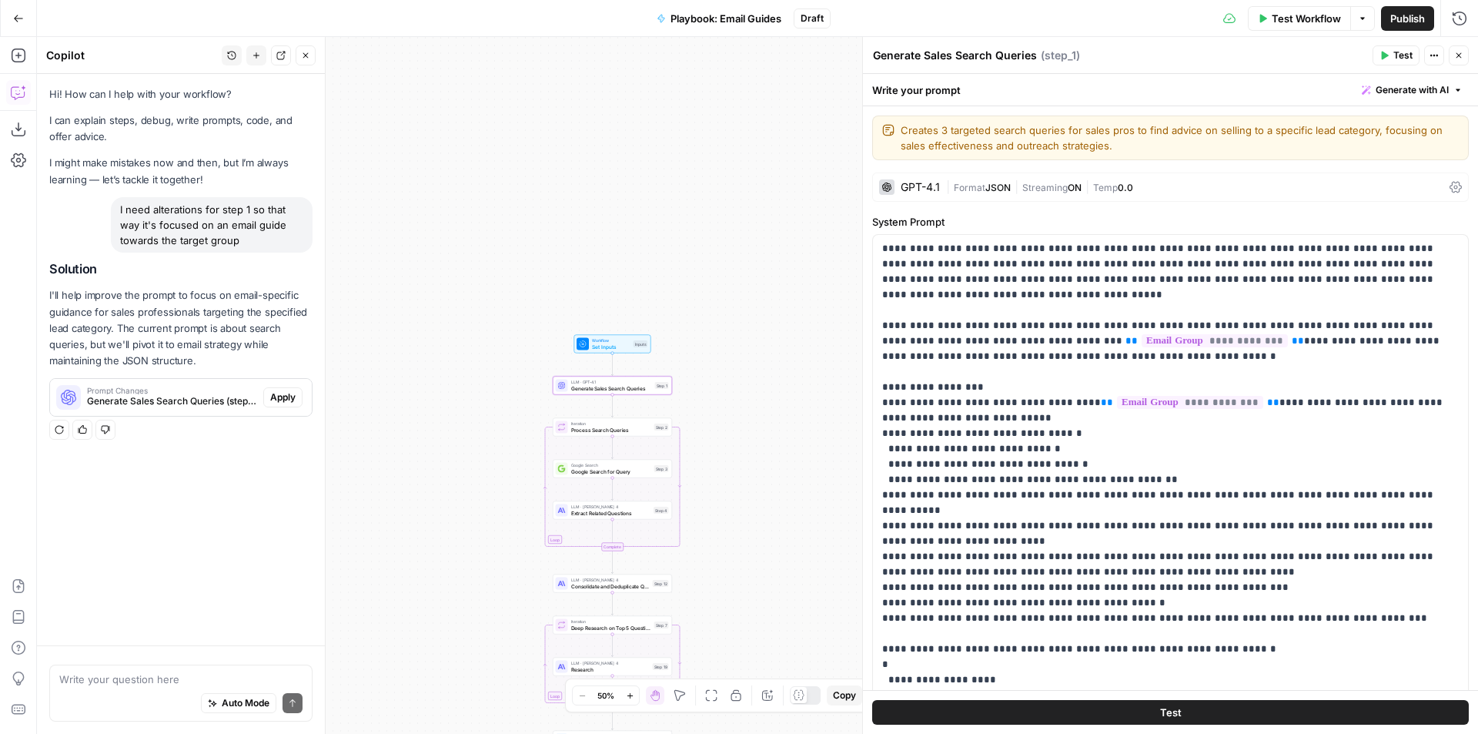
click at [283, 394] on span "Apply" at bounding box center [282, 397] width 25 height 14
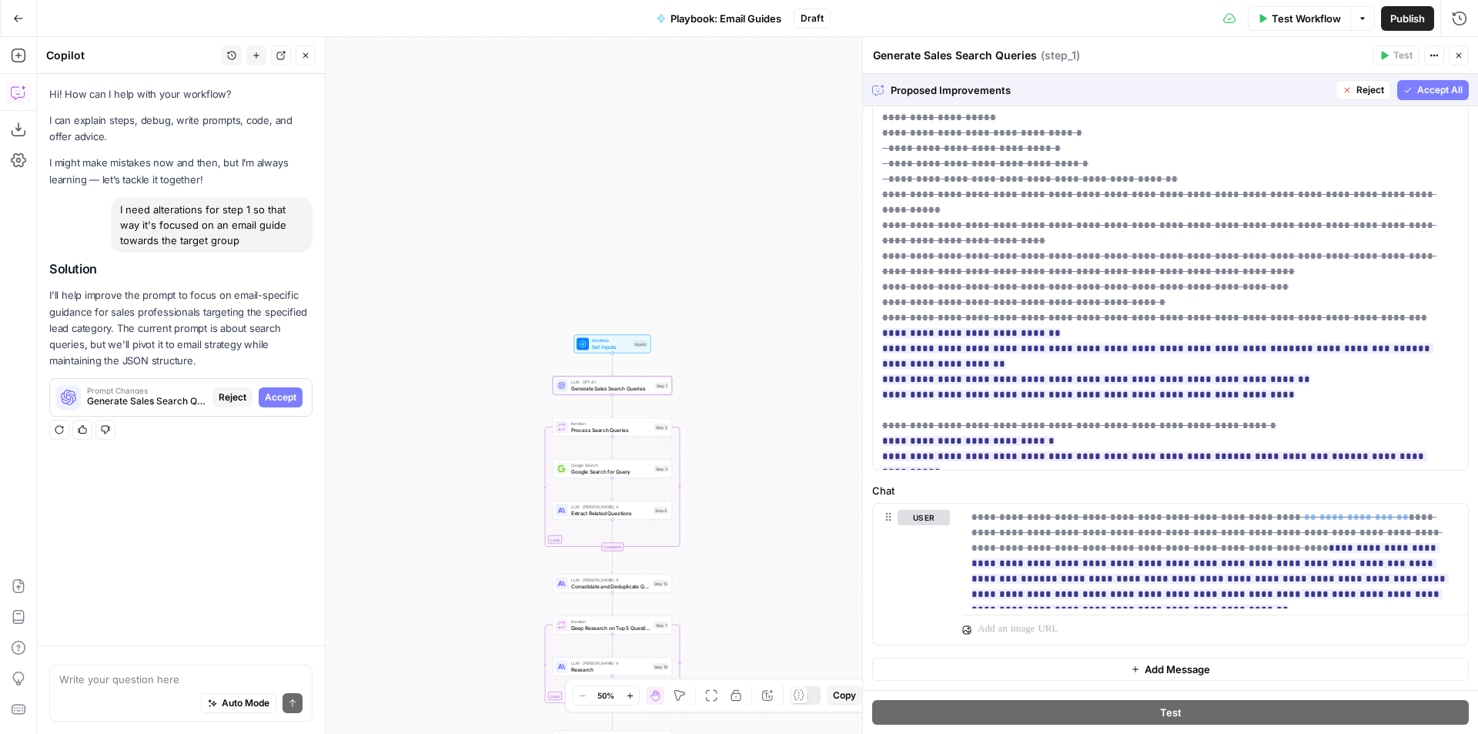
click at [242, 391] on span "Reject" at bounding box center [233, 397] width 28 height 14
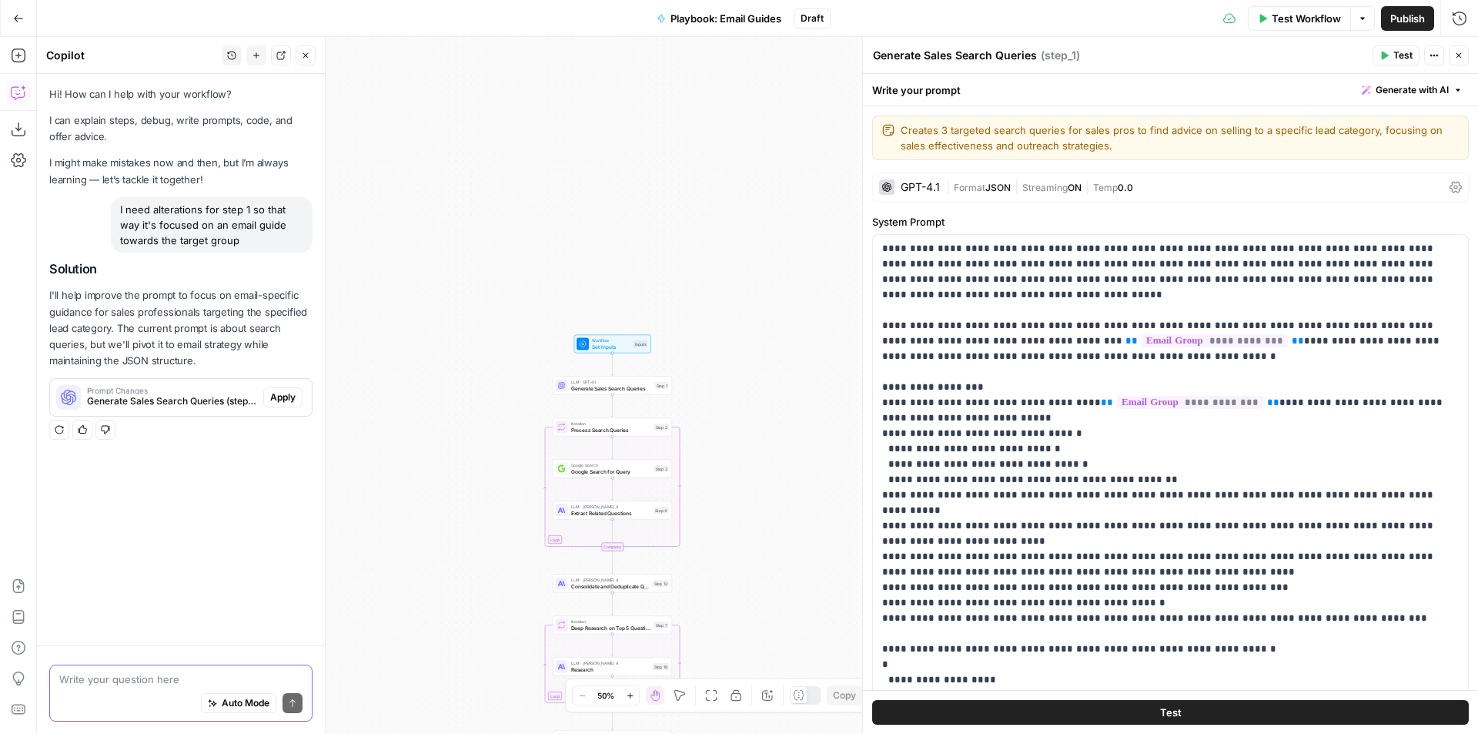
click at [181, 674] on textarea at bounding box center [180, 678] width 243 height 15
type textarea "Those weren't bad proposed changes but I need them to generate email queries so…"
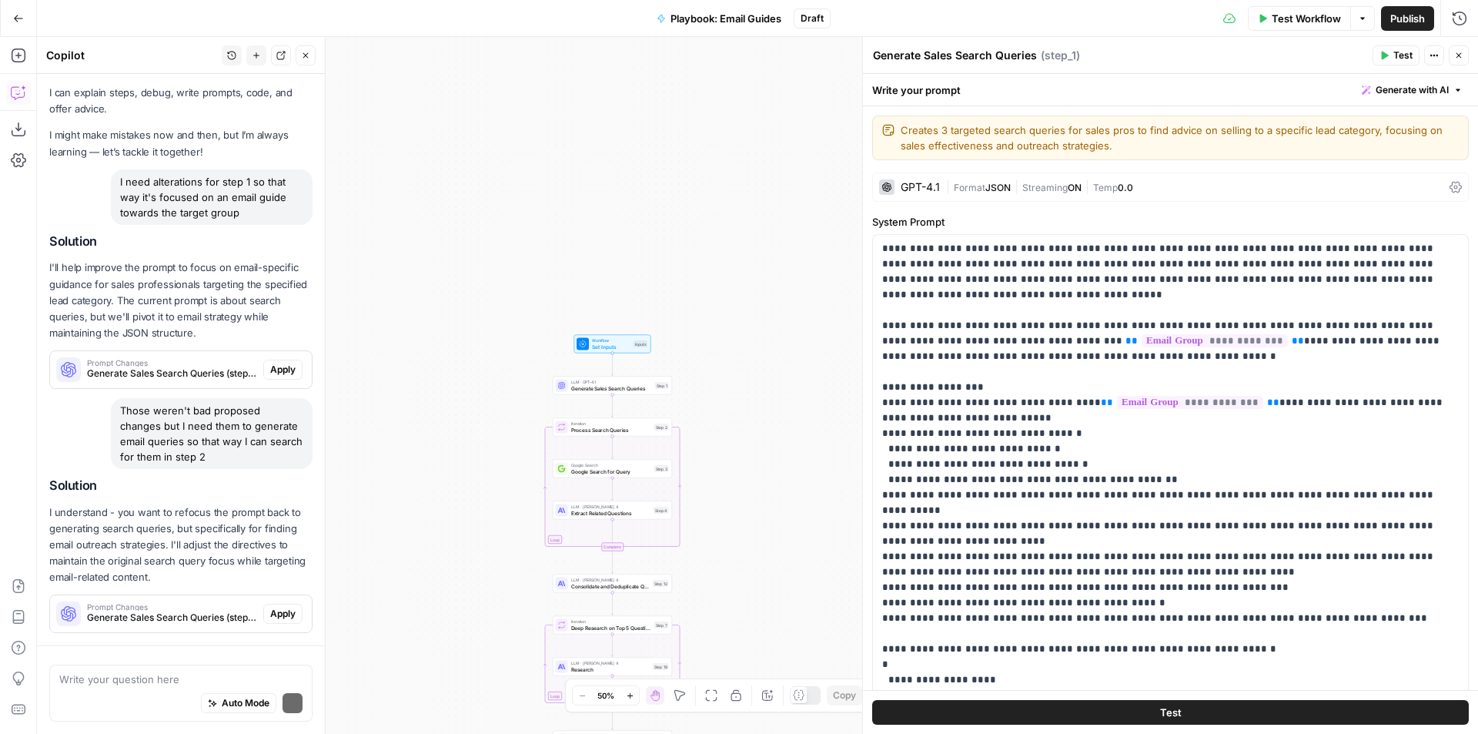
scroll to position [52, 0]
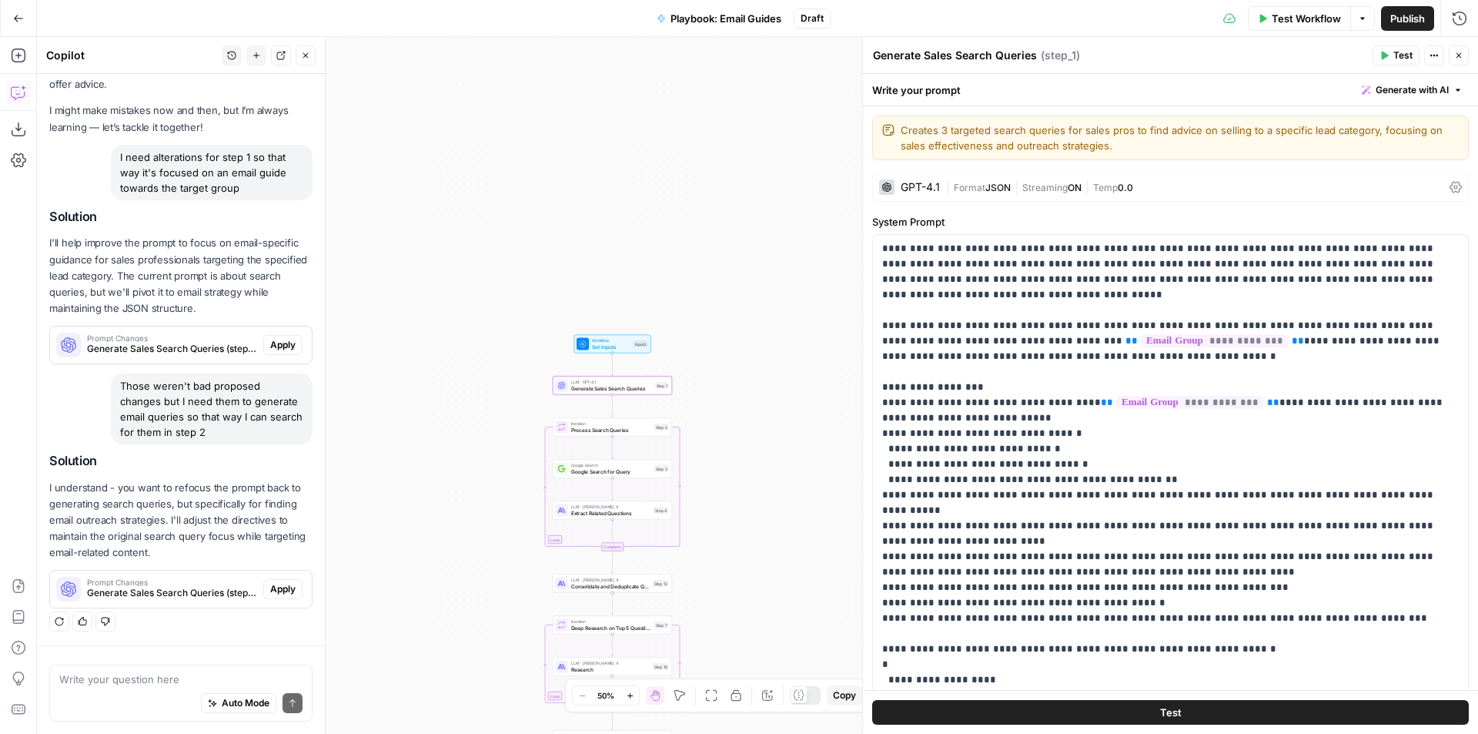
click at [270, 582] on span "Apply" at bounding box center [282, 589] width 25 height 14
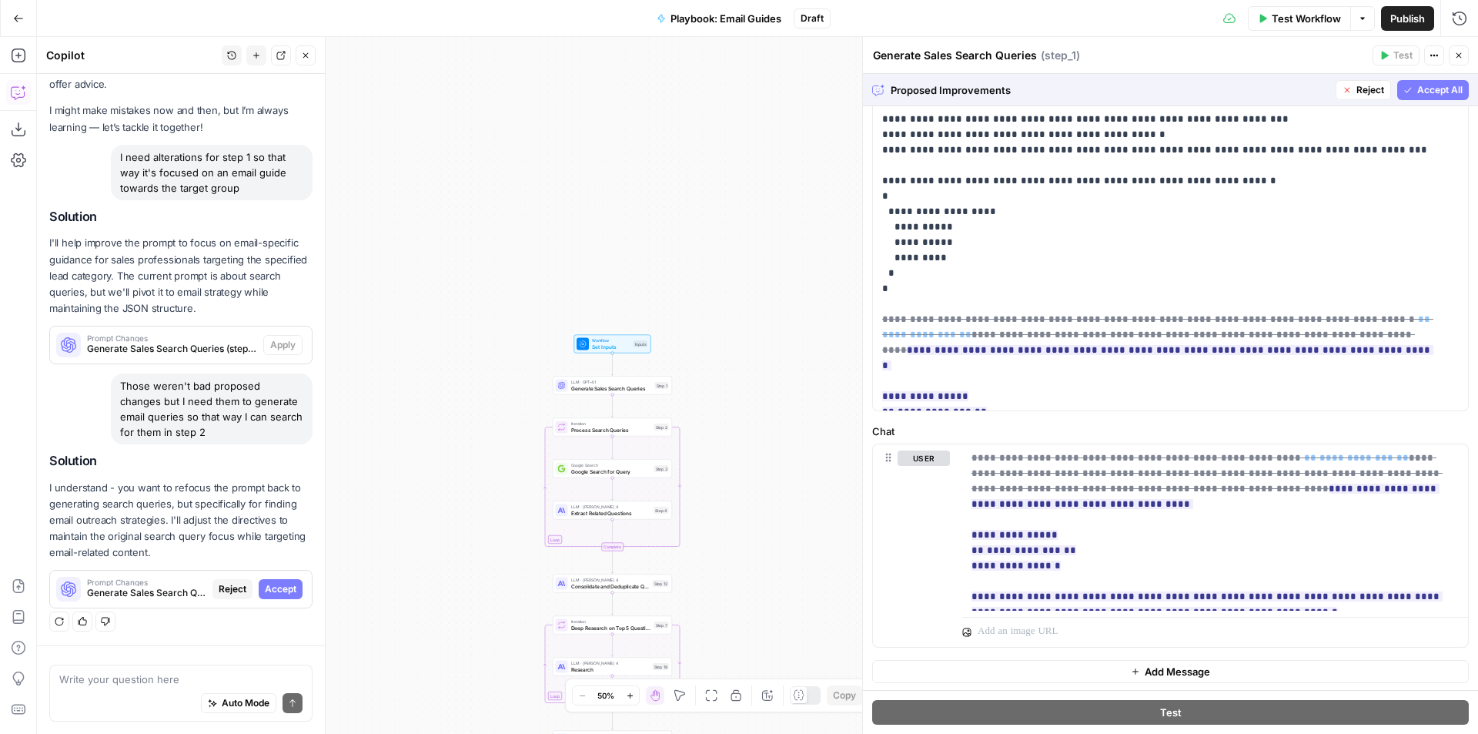
scroll to position [454, 0]
click at [1433, 78] on div "Proposed Improvements Reject Accept All" at bounding box center [1170, 90] width 615 height 32
click at [1431, 83] on span "Accept All" at bounding box center [1439, 90] width 45 height 14
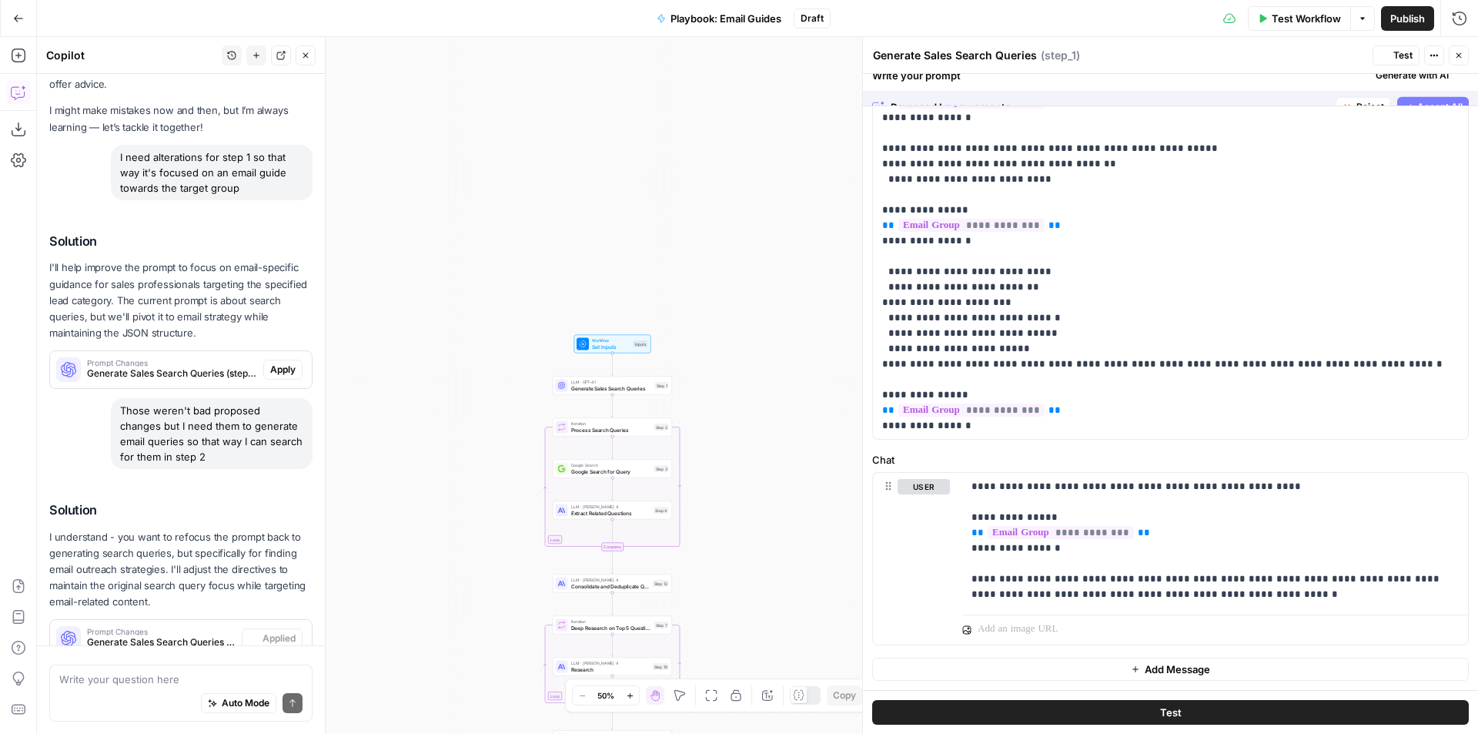
scroll to position [0, 0]
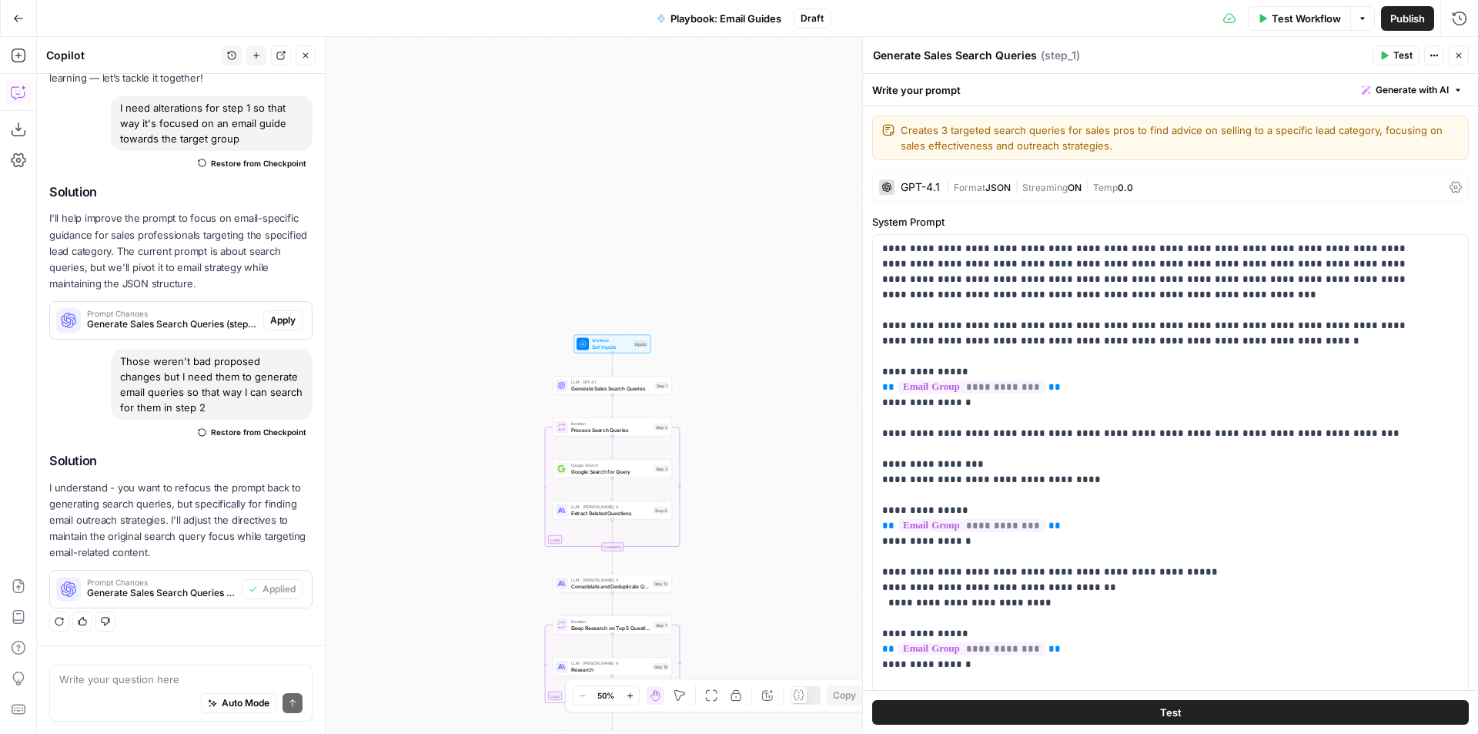
click at [1328, 22] on span "Test Workflow" at bounding box center [1306, 18] width 69 height 15
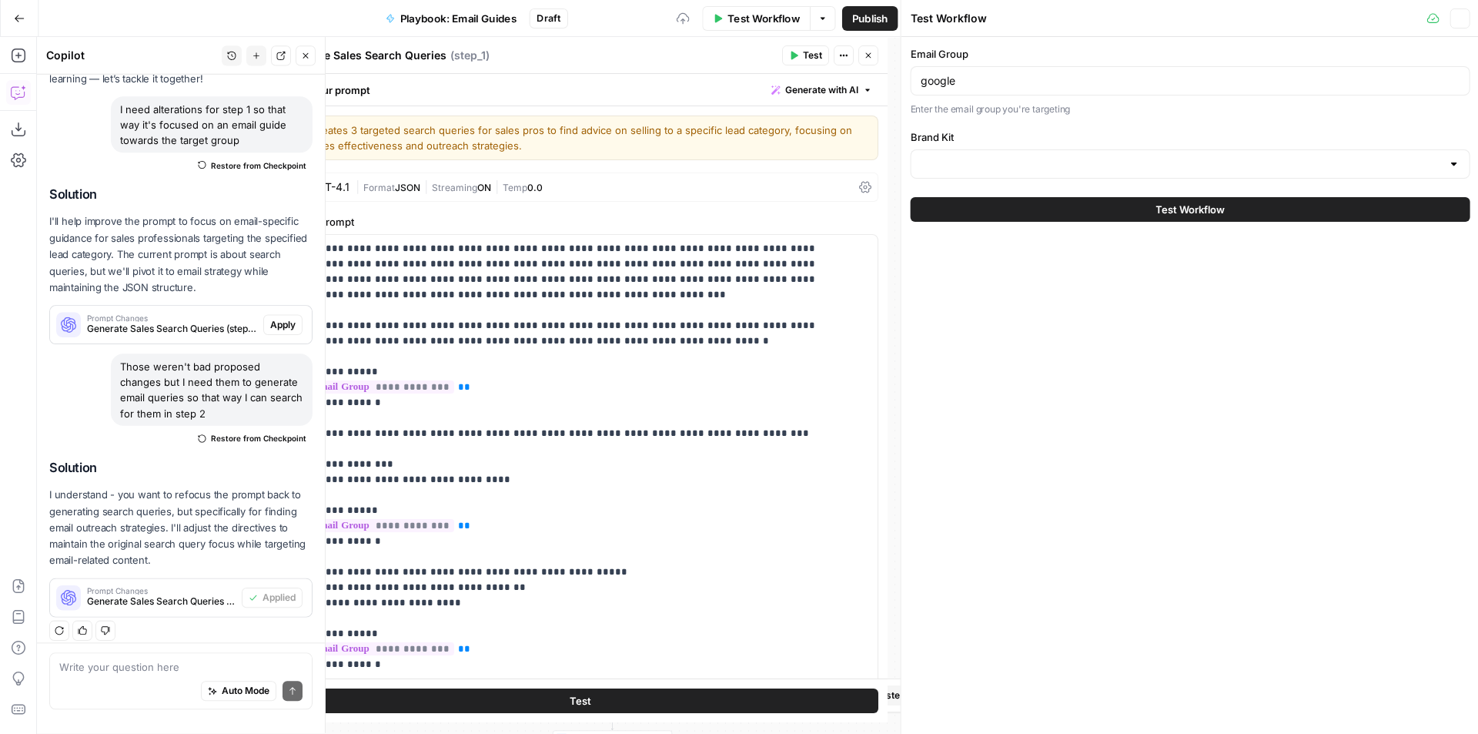
type input "Apollo"
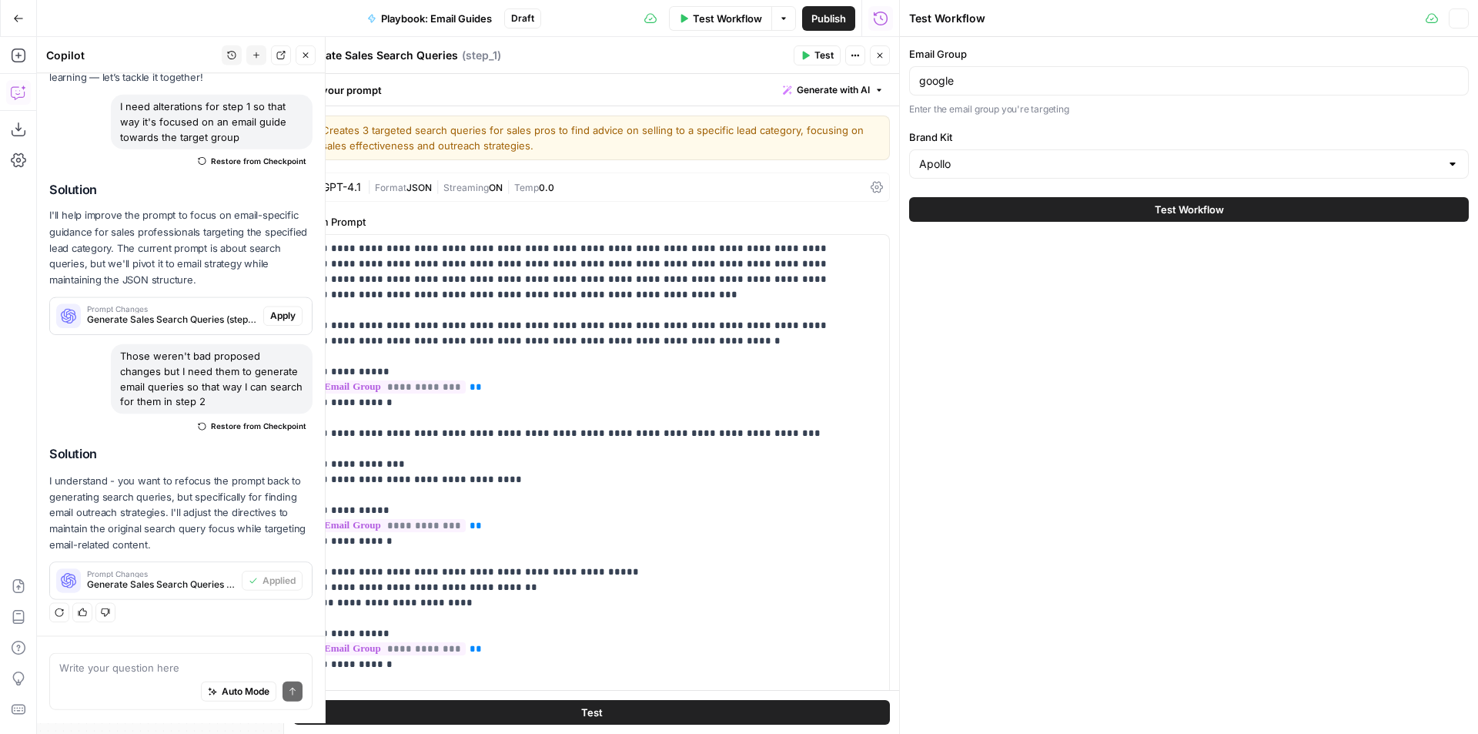
scroll to position [102, 0]
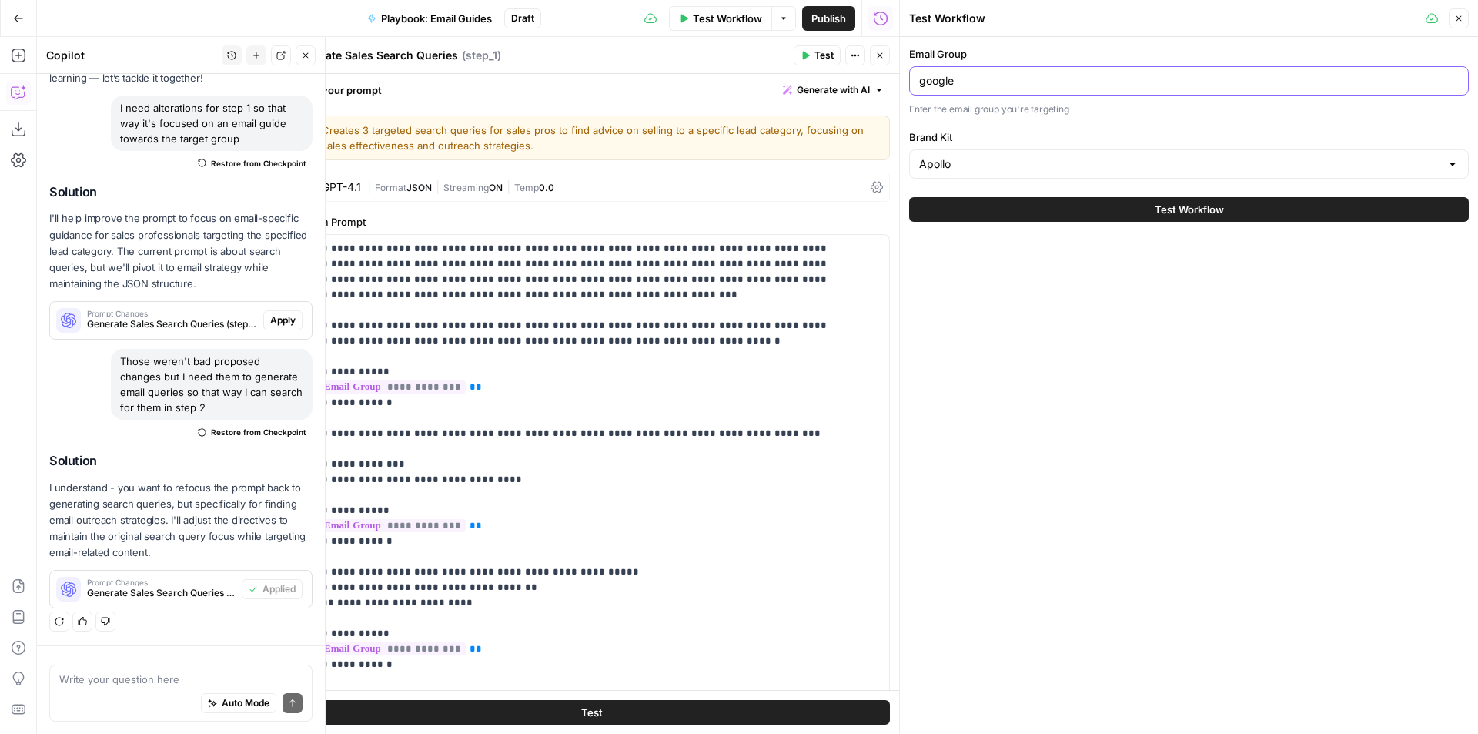
drag, startPoint x: 991, startPoint y: 86, endPoint x: 907, endPoint y: 88, distance: 83.9
click at [907, 88] on div "Test Workflow Close Email Group google Enter the email group you're targeting B…" at bounding box center [1188, 367] width 579 height 734
click at [1308, 397] on div "Email Group google Enter the email group you're targeting Brand Kit Apollo Test…" at bounding box center [1189, 385] width 578 height 697
drag, startPoint x: 964, startPoint y: 81, endPoint x: 860, endPoint y: 69, distance: 104.6
click at [860, 69] on body "Apollo New Home Browse Insights Opportunities Your Data Usage Settings Recent G…" at bounding box center [739, 367] width 1478 height 734
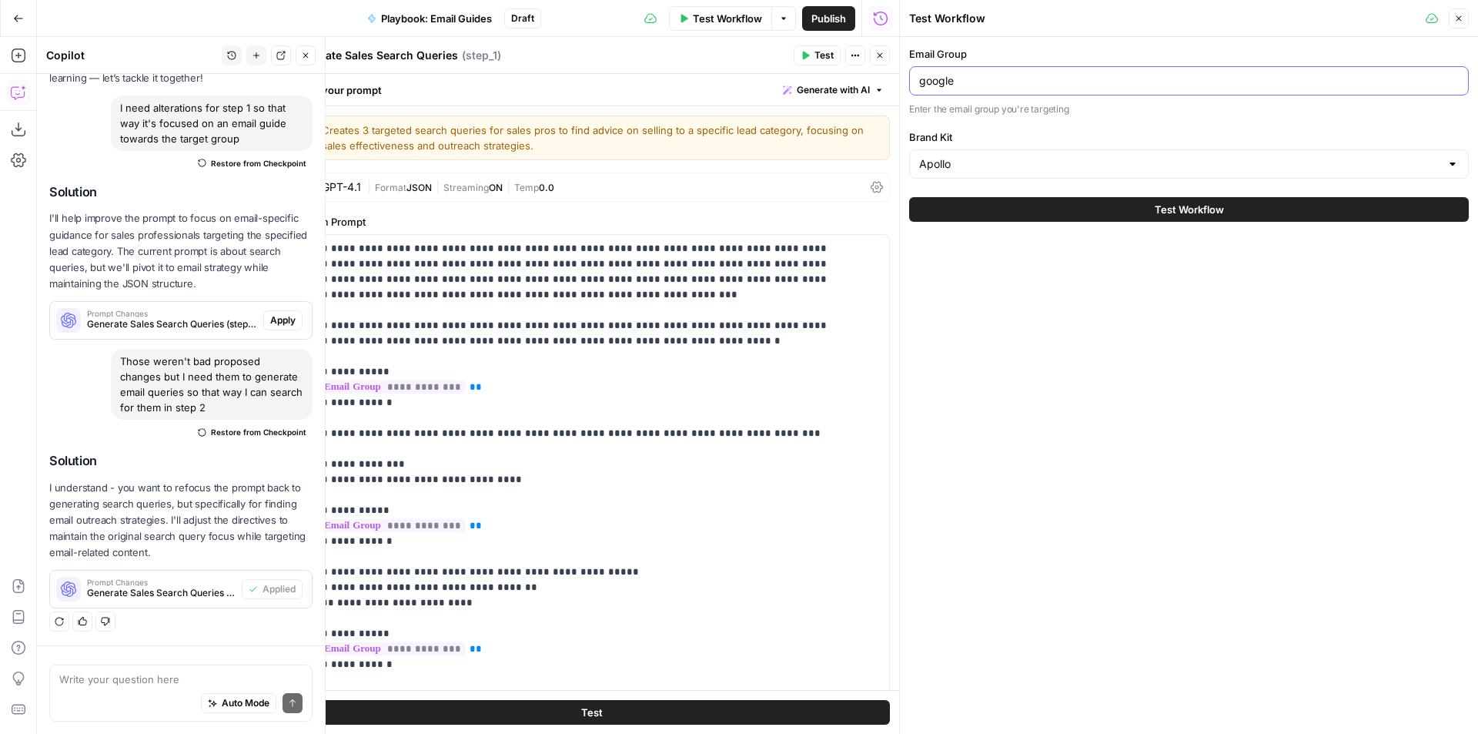
drag, startPoint x: 941, startPoint y: 75, endPoint x: 901, endPoint y: 74, distance: 40.0
click at [901, 74] on div "Test Workflow Close Email Group google Enter the email group you're targeting B…" at bounding box center [1188, 367] width 579 height 734
type input "vp of sales"
click at [1146, 213] on button "Test Workflow" at bounding box center [1189, 209] width 560 height 25
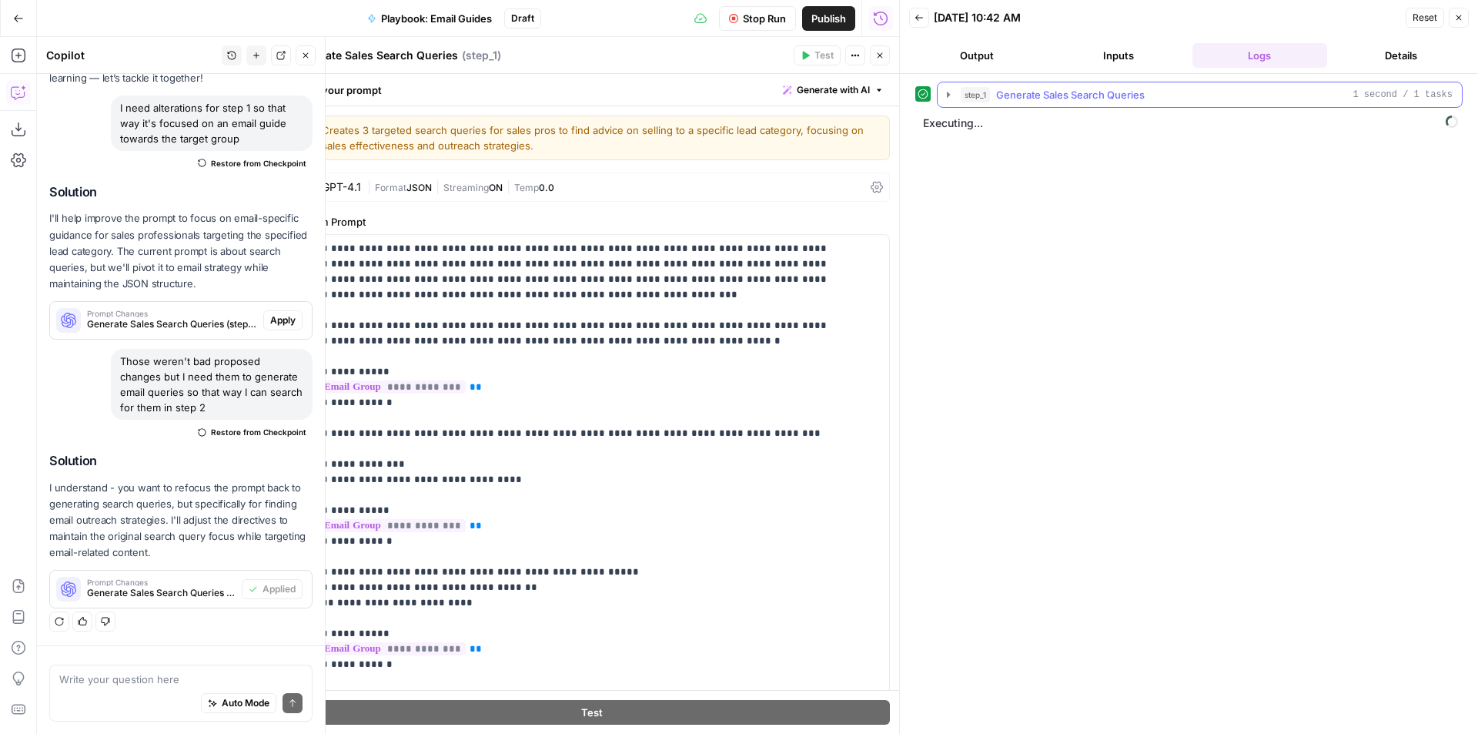
click at [1062, 102] on span "Generate Sales Search Queries" at bounding box center [1070, 94] width 149 height 15
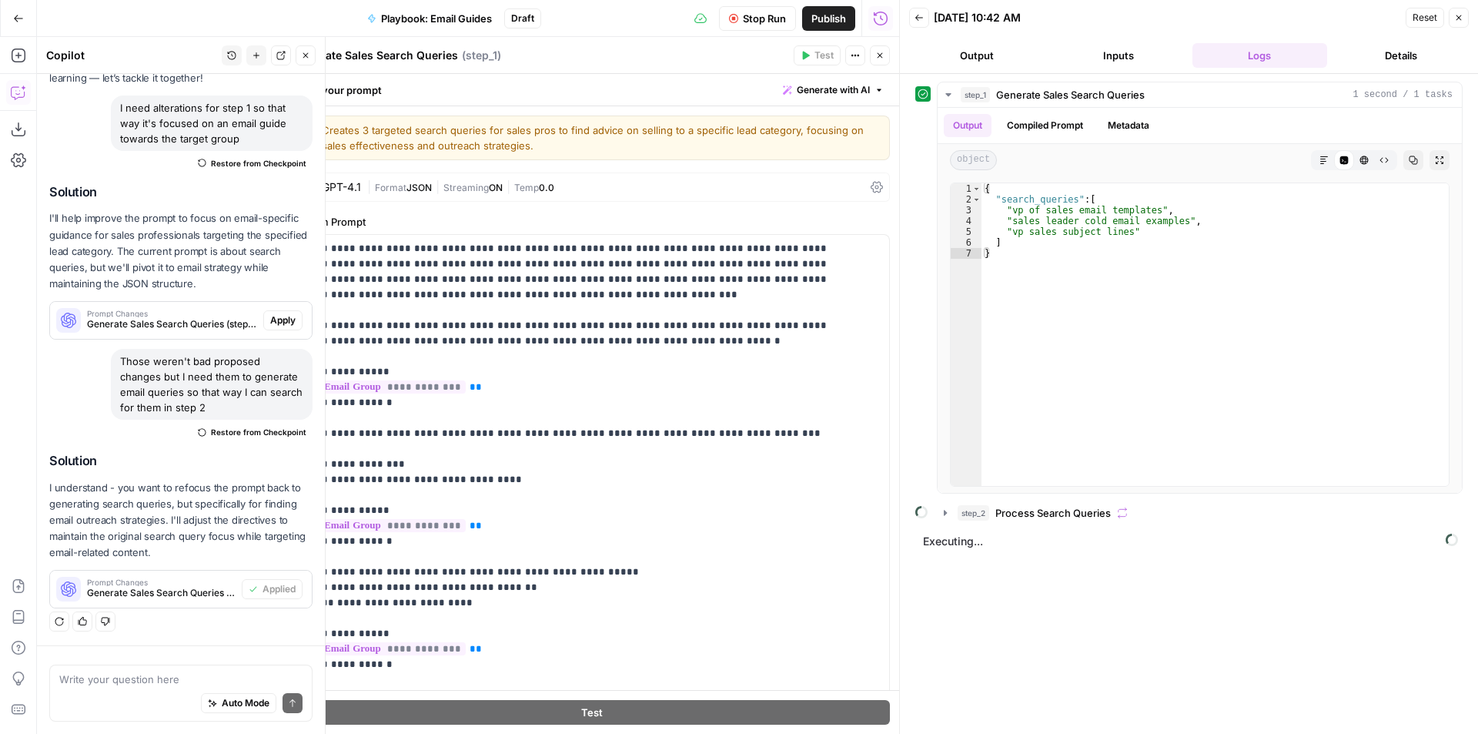
click at [768, 12] on span "Stop Run" at bounding box center [764, 18] width 43 height 15
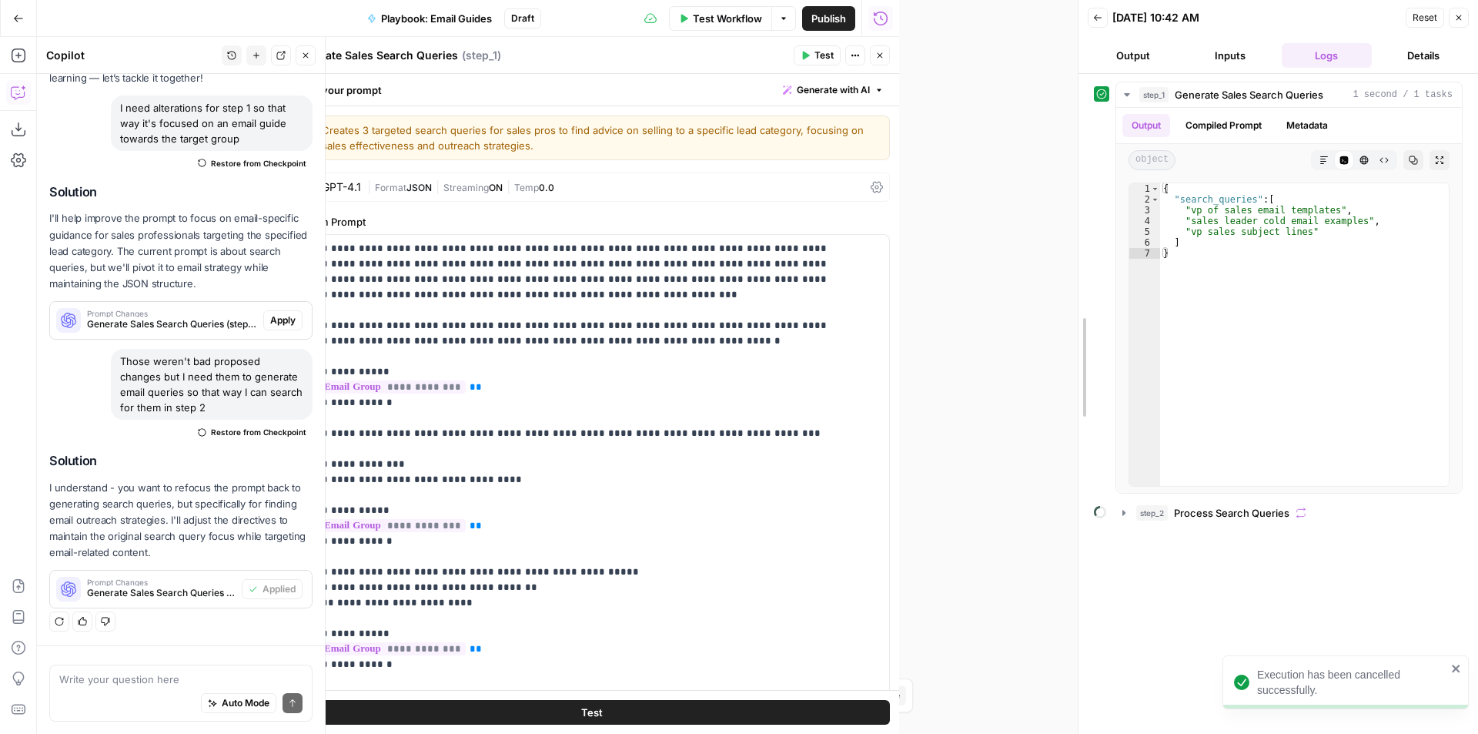
drag, startPoint x: 895, startPoint y: 69, endPoint x: 1182, endPoint y: 95, distance: 289.1
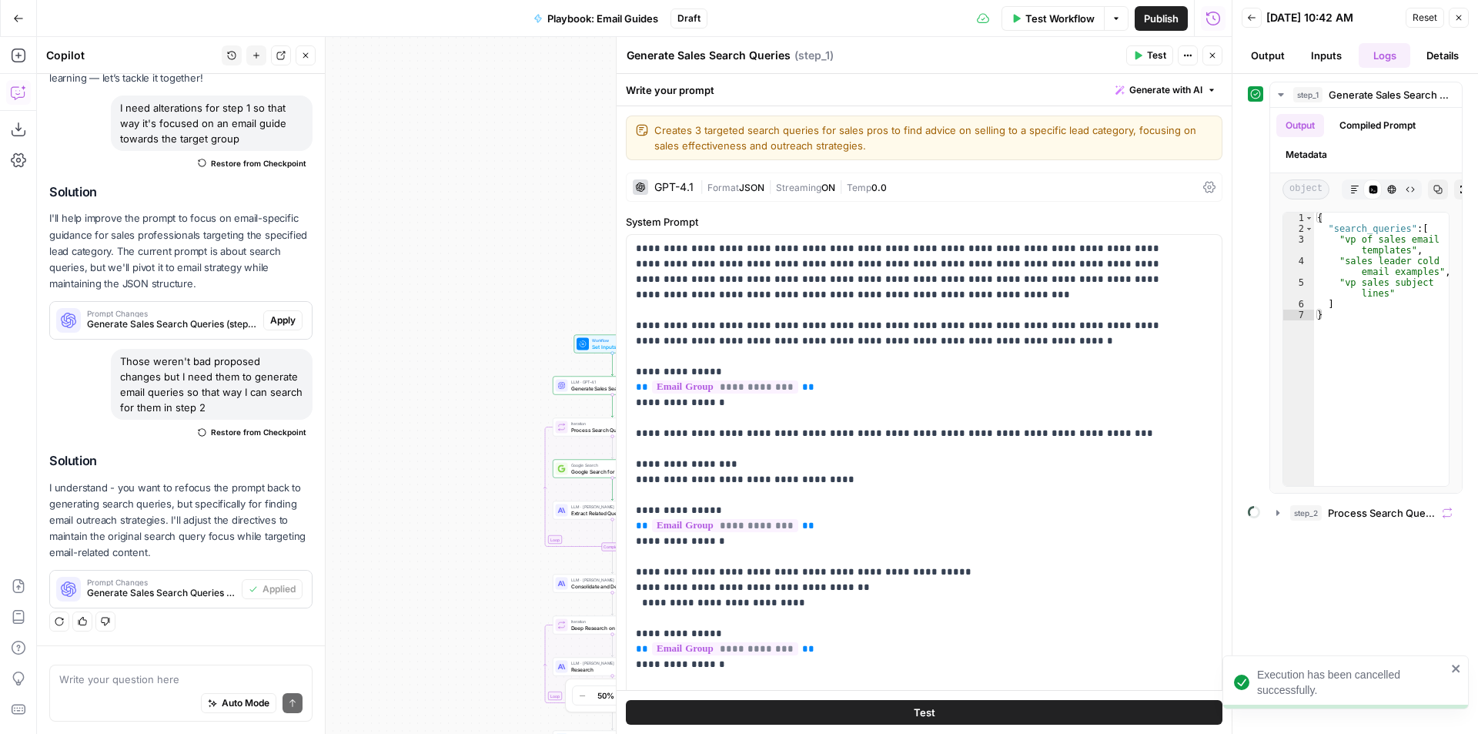
drag, startPoint x: 1210, startPoint y: 52, endPoint x: 1211, endPoint y: 43, distance: 8.5
click at [1211, 43] on header "Generate Sales Search Queries Generate Sales Search Queries ( step_1 ) Test Act…" at bounding box center [924, 55] width 615 height 37
click at [1214, 48] on button "Close" at bounding box center [1212, 55] width 20 height 20
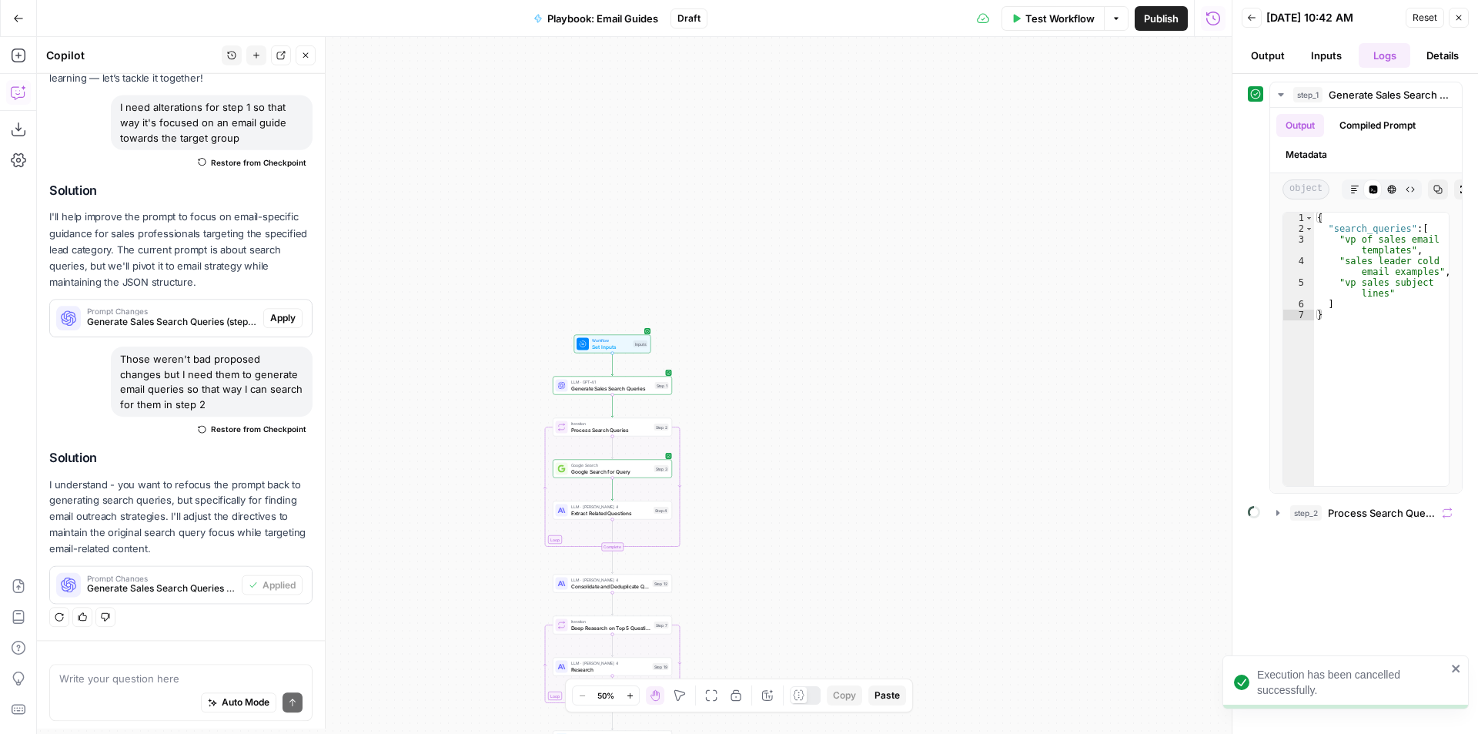
scroll to position [102, 0]
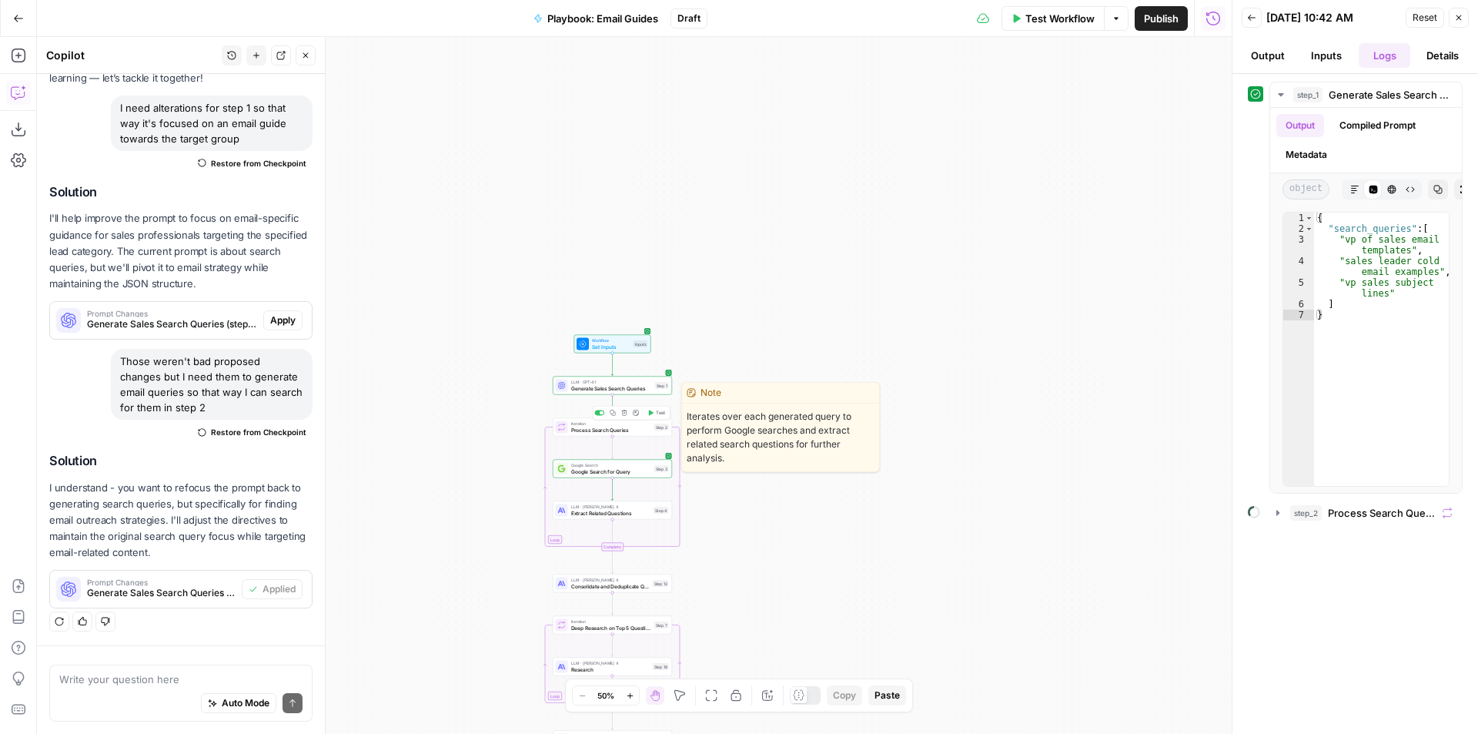
click at [654, 413] on button "Test" at bounding box center [656, 413] width 24 height 10
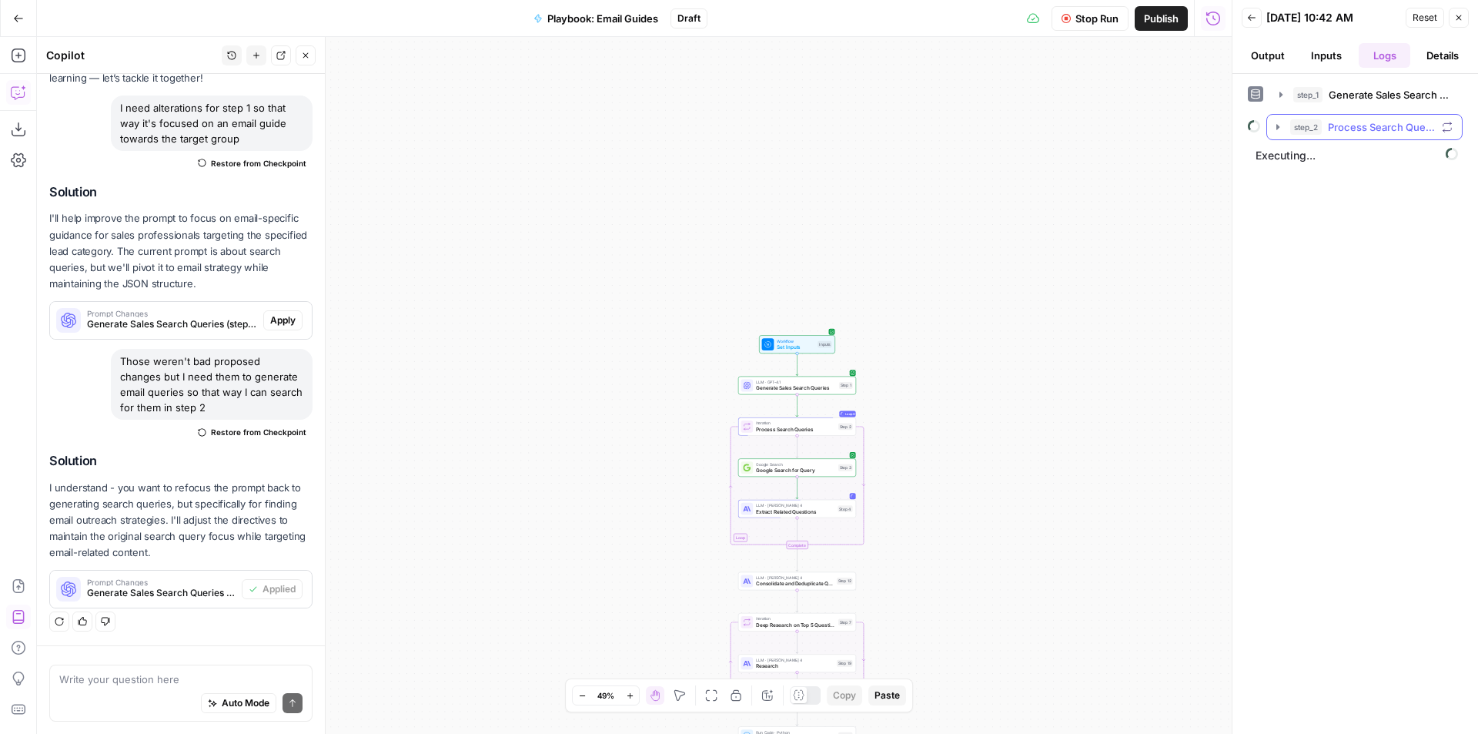
click at [1376, 126] on span "Process Search Queries" at bounding box center [1382, 126] width 108 height 15
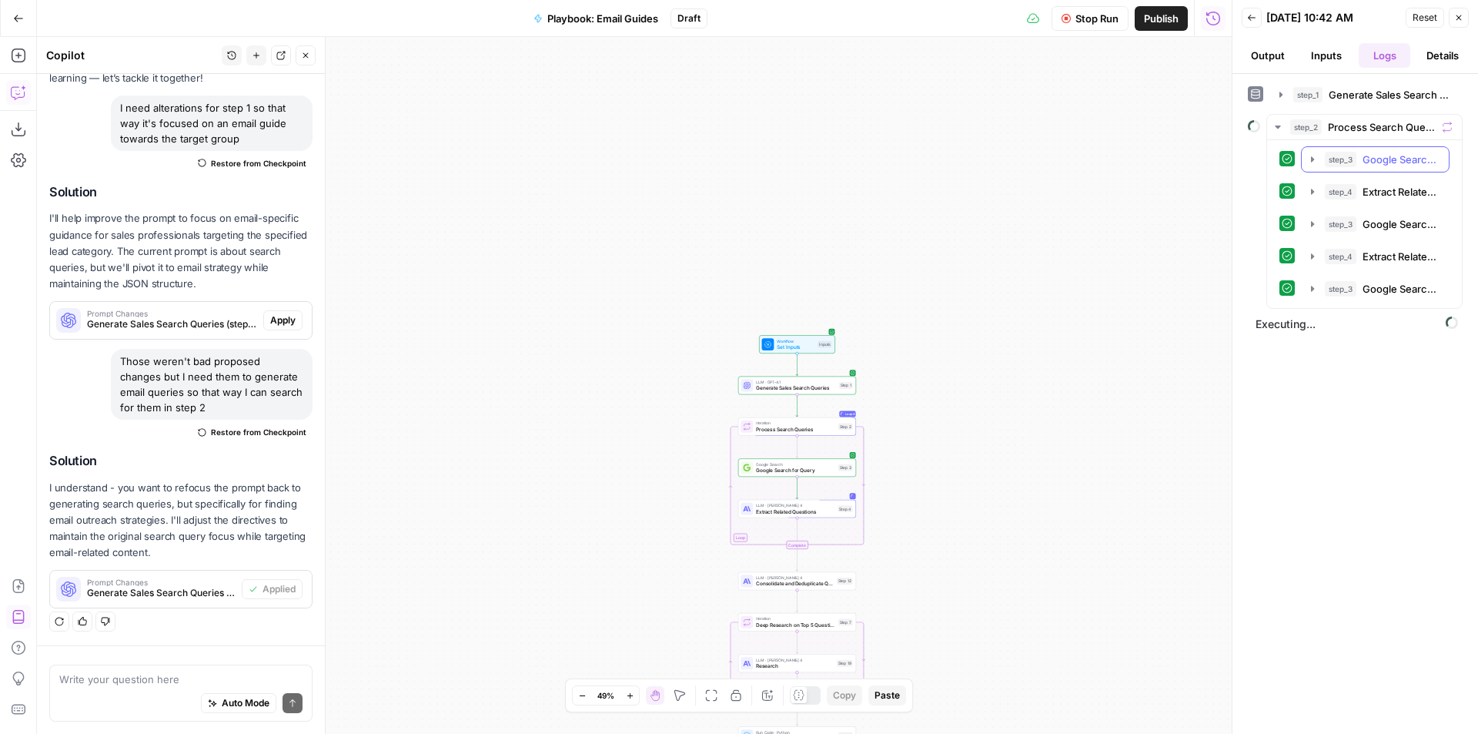
click at [1359, 161] on div "step_3 Google Search for Query 4 seconds / 1 tasks" at bounding box center [1382, 159] width 115 height 15
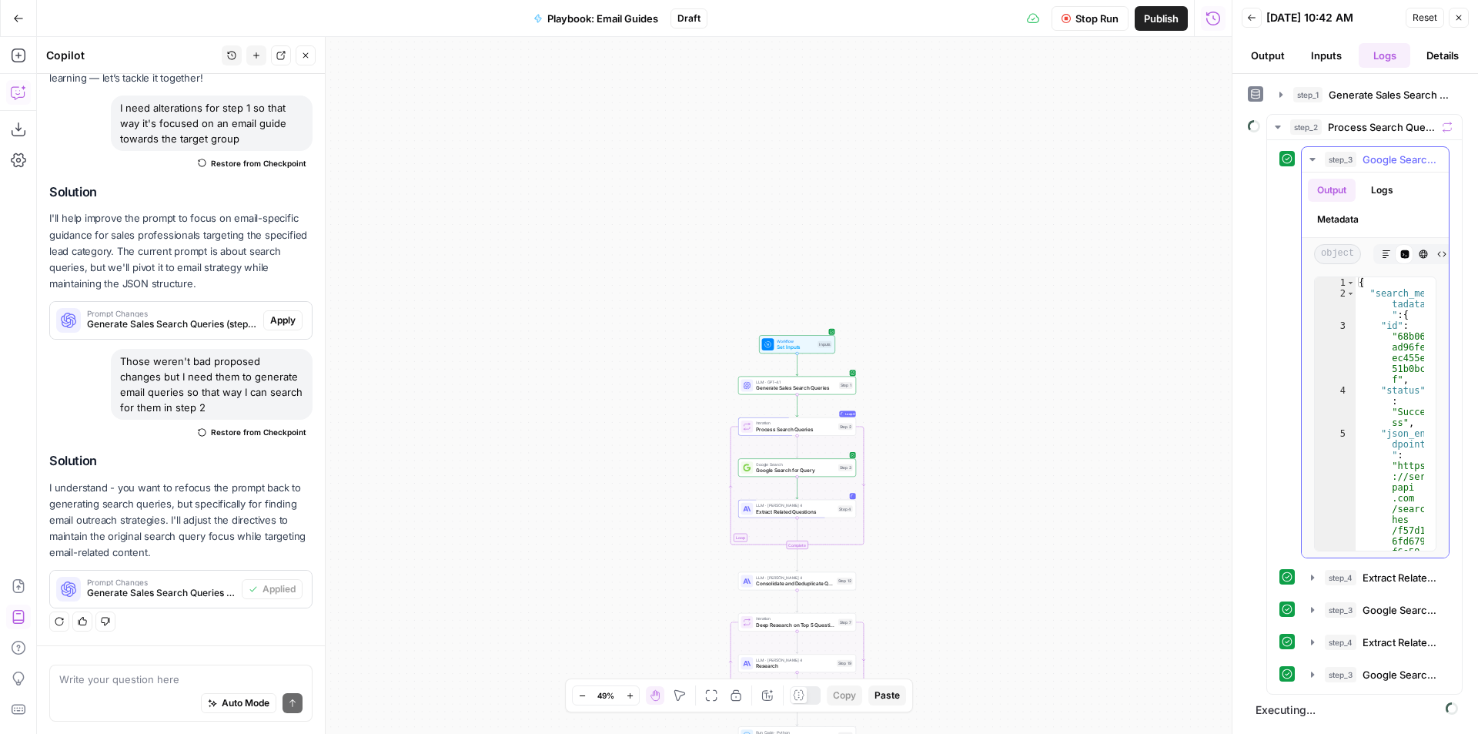
click at [1359, 161] on div "step_3 Google Search for Query 4 seconds / 1 tasks" at bounding box center [1382, 159] width 115 height 15
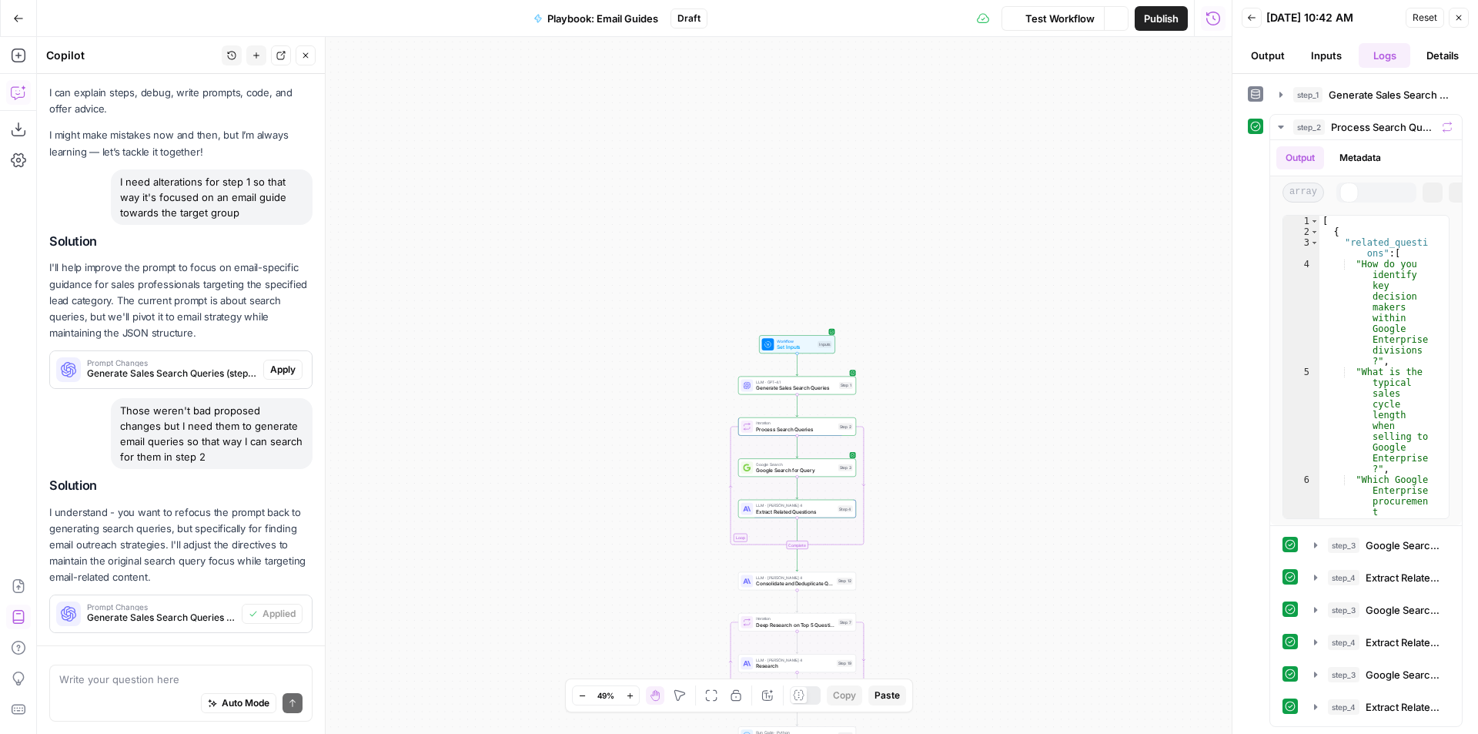
scroll to position [122, 0]
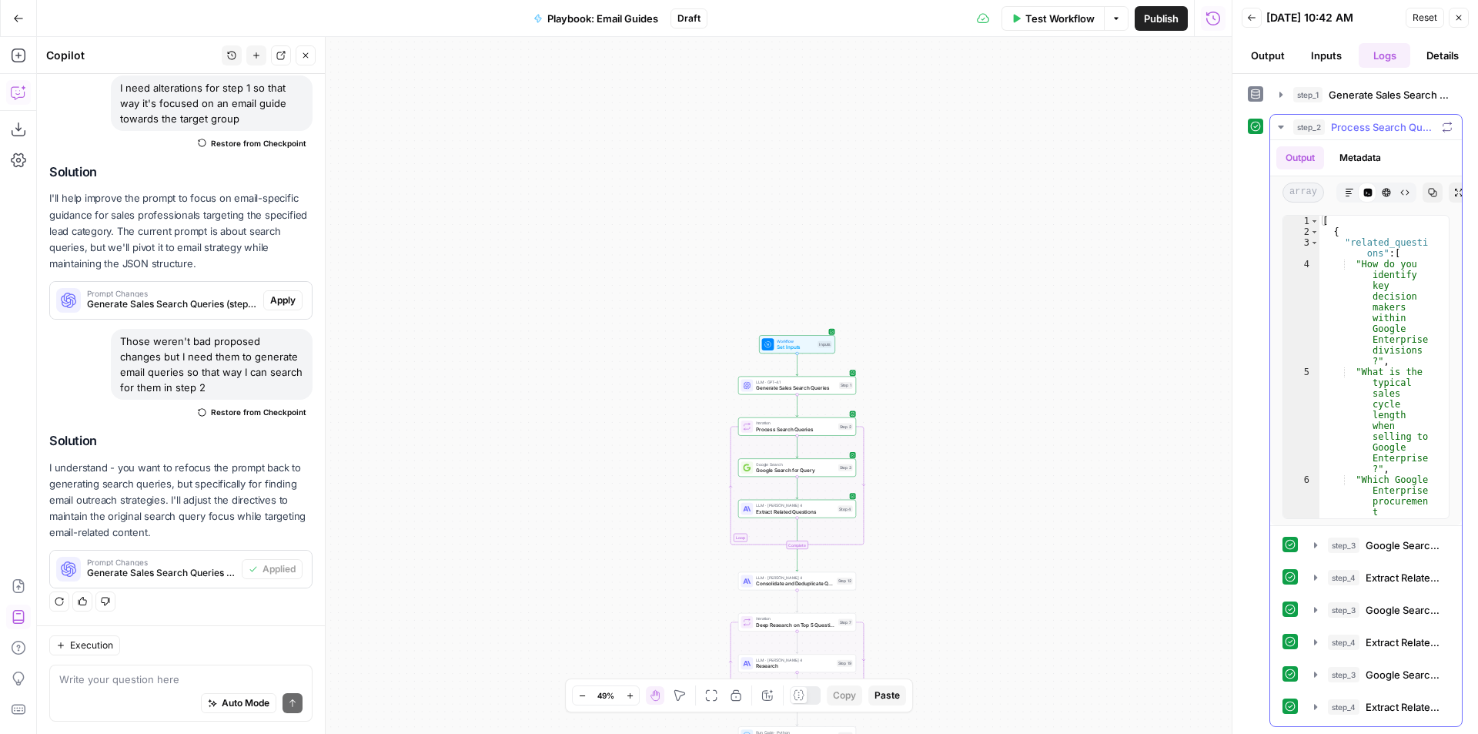
click at [1345, 127] on span "Process Search Queries" at bounding box center [1383, 126] width 105 height 15
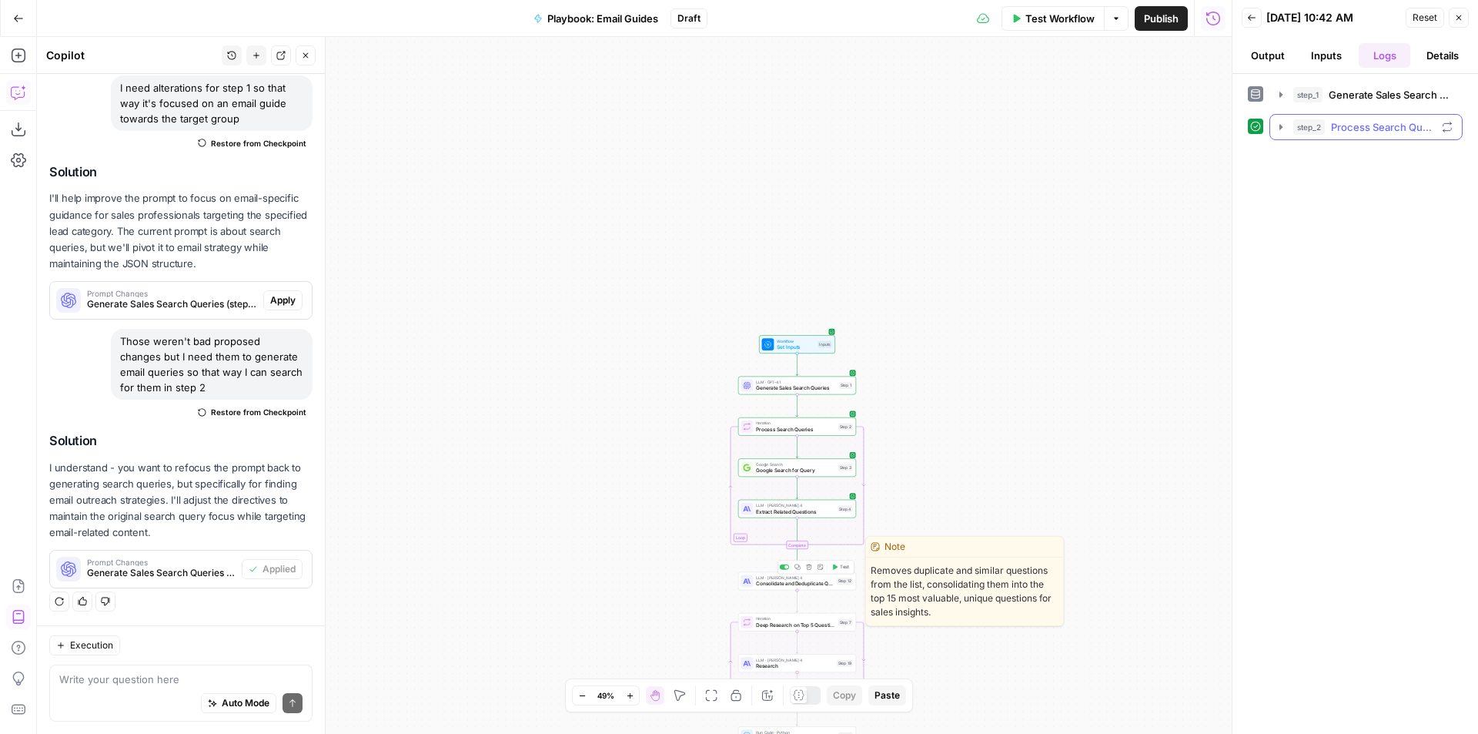
click at [847, 567] on span "Test" at bounding box center [844, 567] width 9 height 7
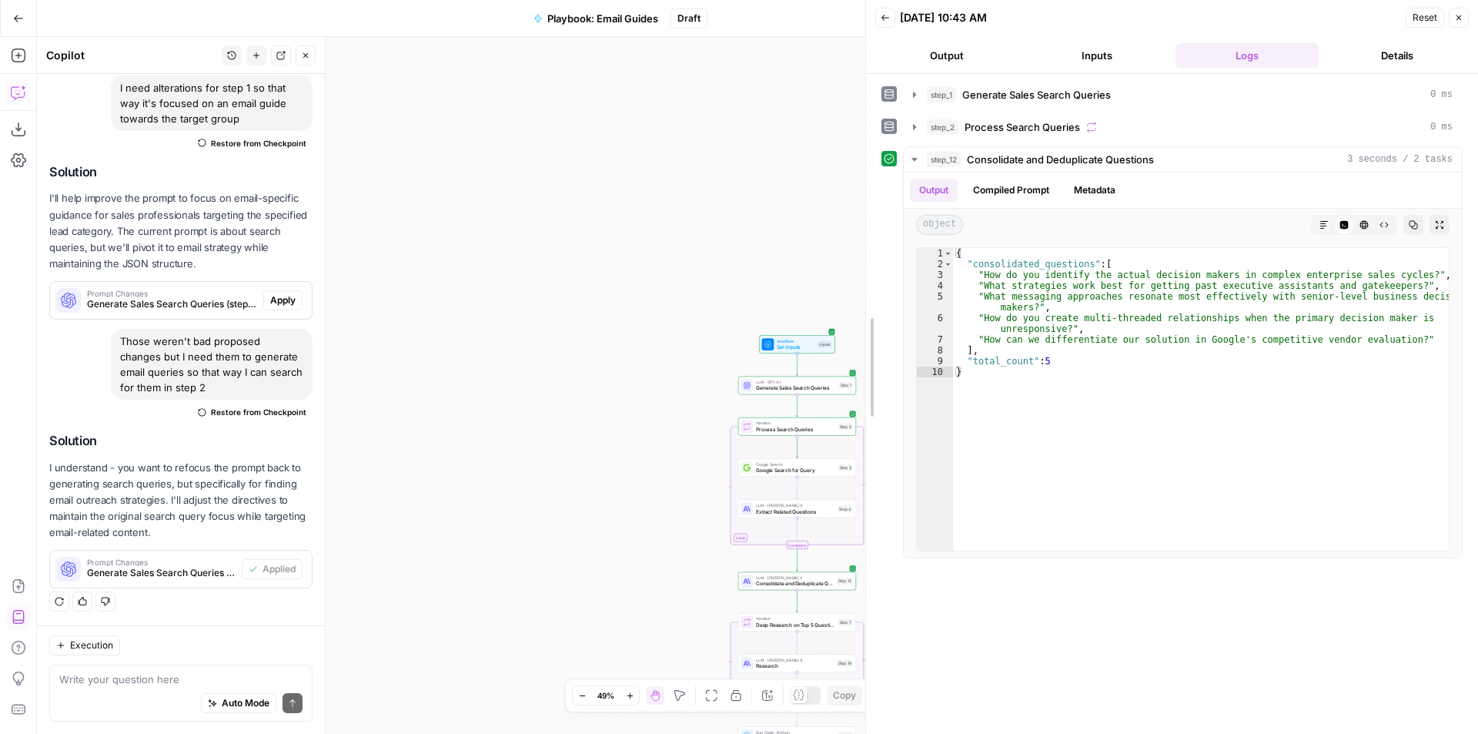
drag, startPoint x: 1233, startPoint y: 309, endPoint x: 867, endPoint y: 307, distance: 366.4
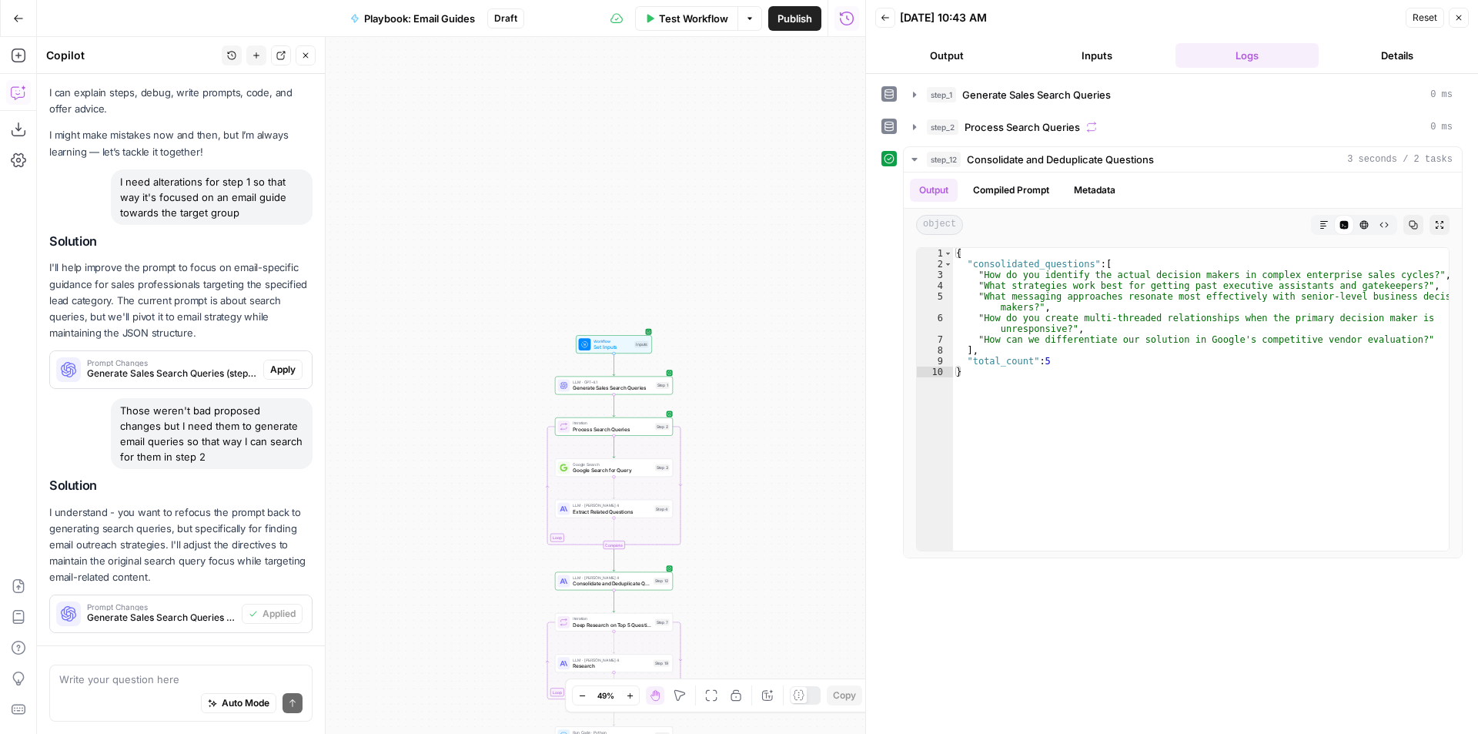
scroll to position [122, 0]
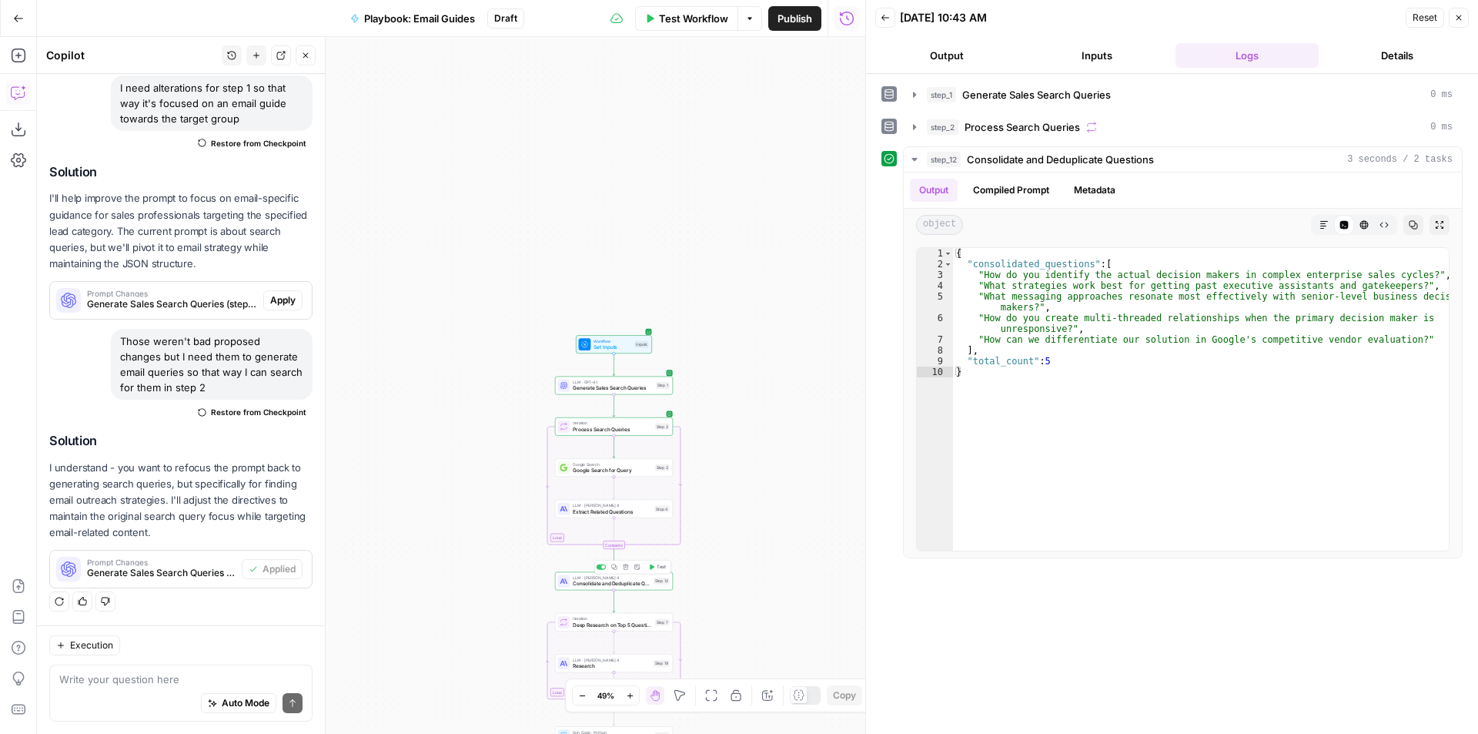
click at [629, 513] on span "Extract Related Questions" at bounding box center [612, 511] width 79 height 8
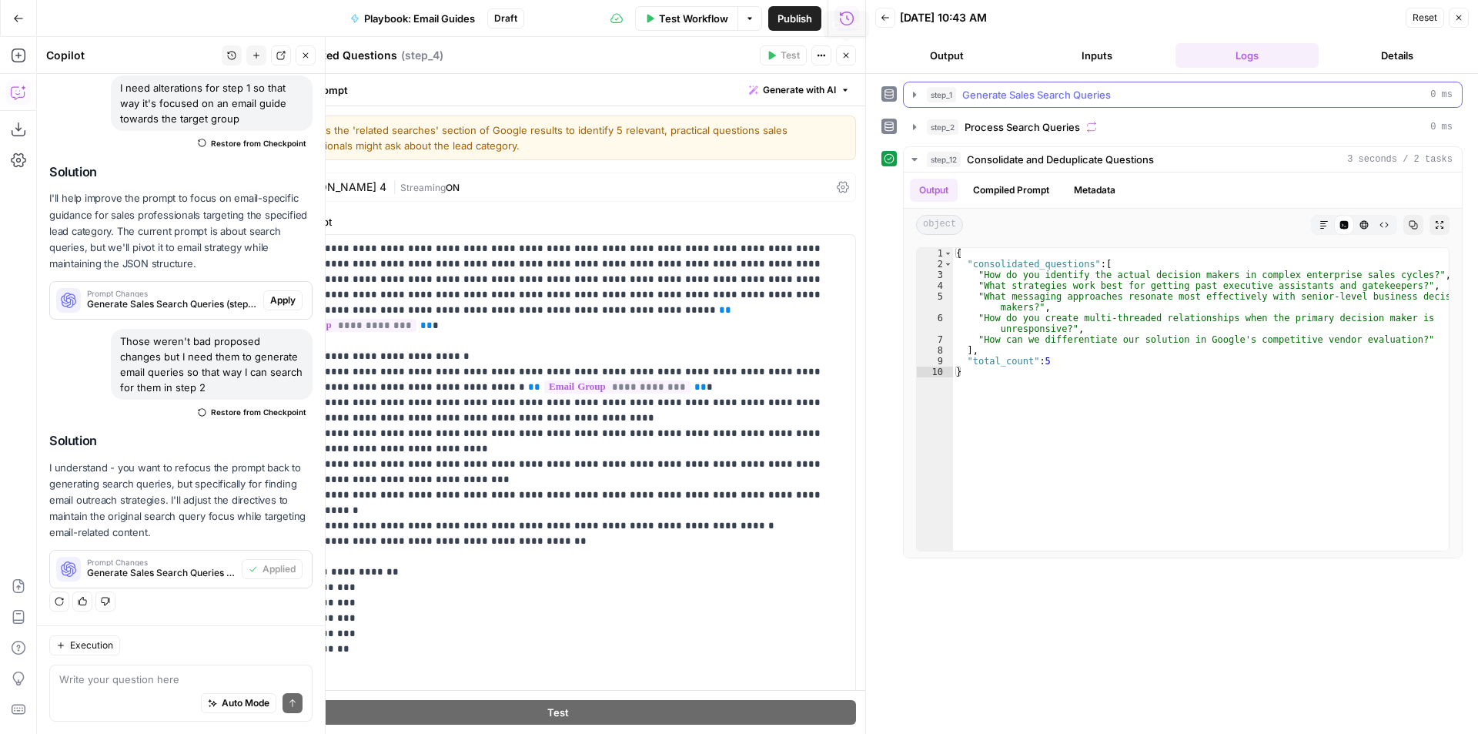
click at [1036, 95] on span "Generate Sales Search Queries" at bounding box center [1036, 94] width 149 height 15
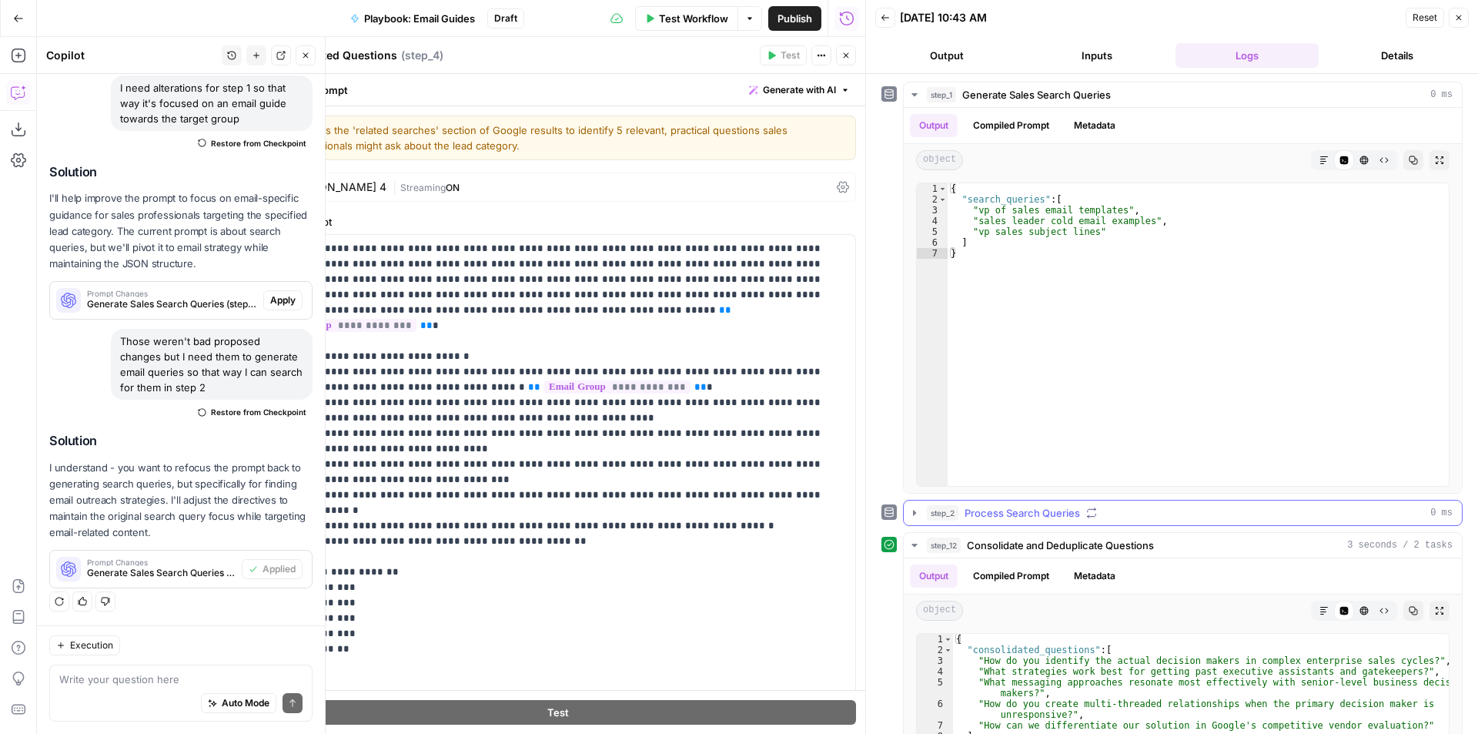
click at [1022, 514] on span "Process Search Queries" at bounding box center [1022, 512] width 115 height 15
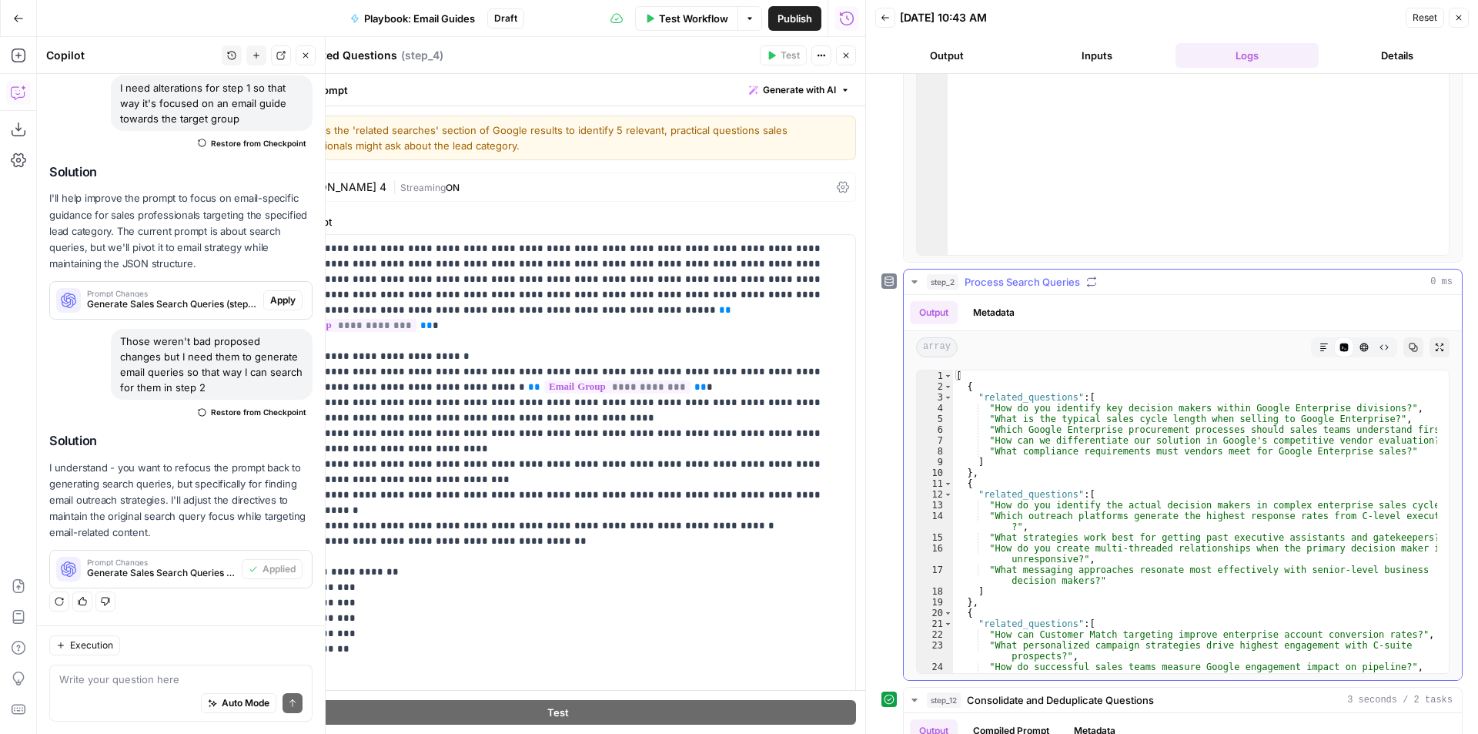
scroll to position [0, 0]
